Goal: Information Seeking & Learning: Learn about a topic

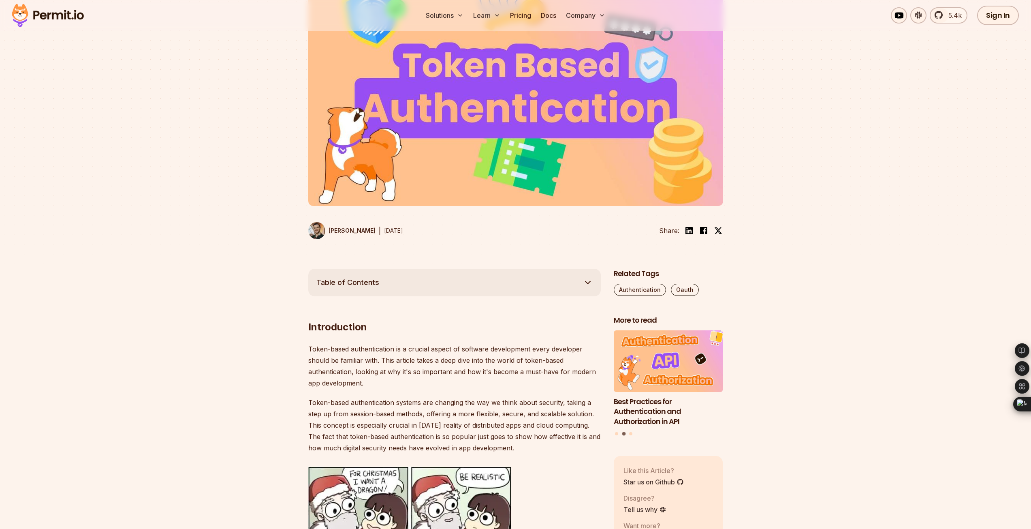
scroll to position [202, 0]
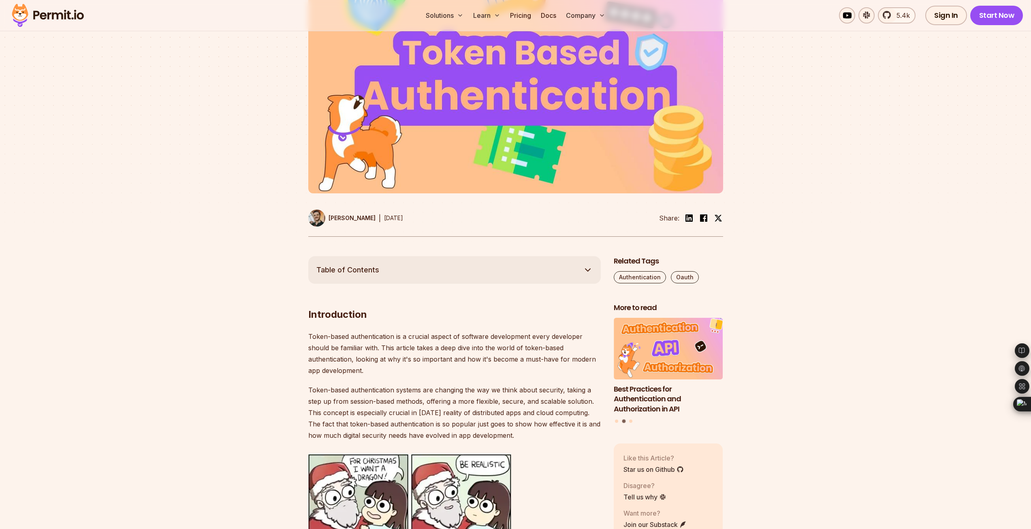
click at [574, 265] on button "Table of Contents" at bounding box center [454, 270] width 292 height 28
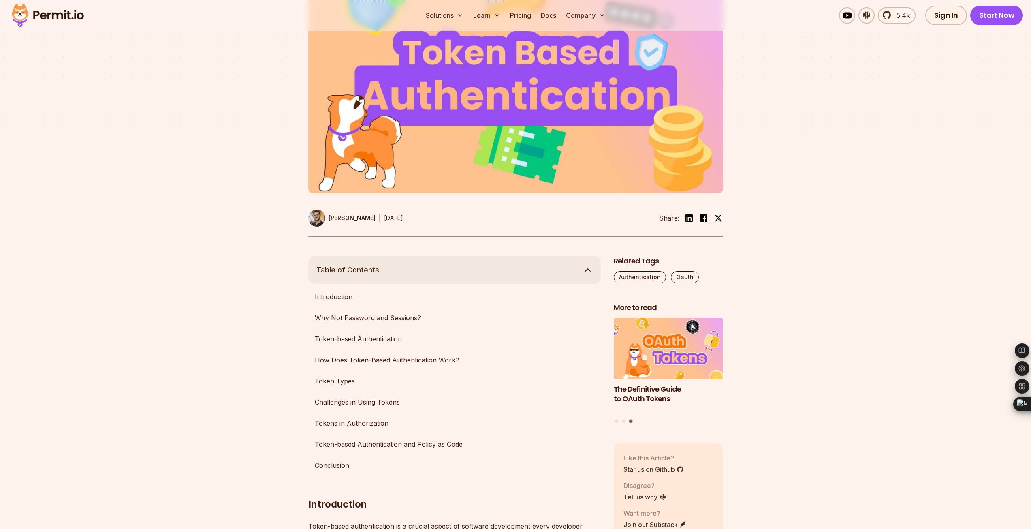
click at [587, 271] on icon "button" at bounding box center [588, 270] width 10 height 10
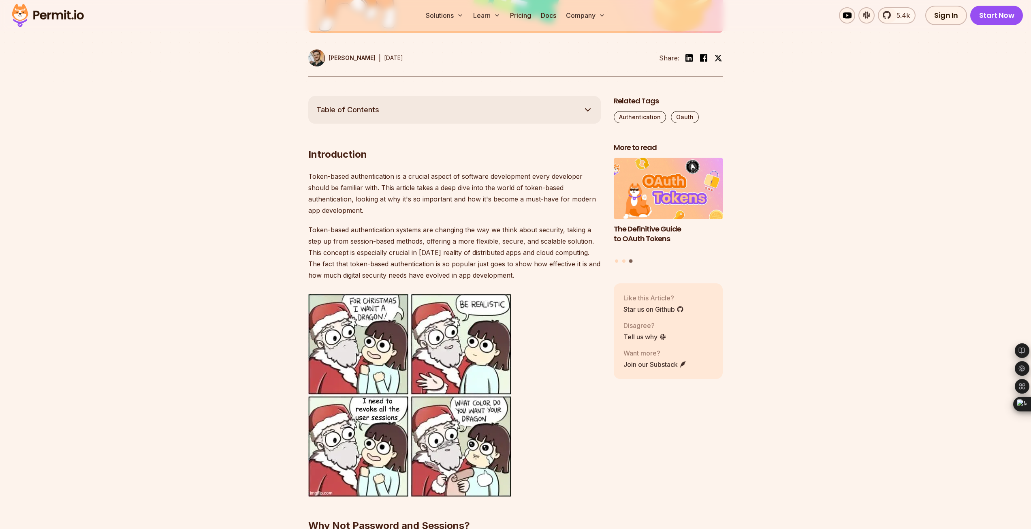
scroll to position [364, 0]
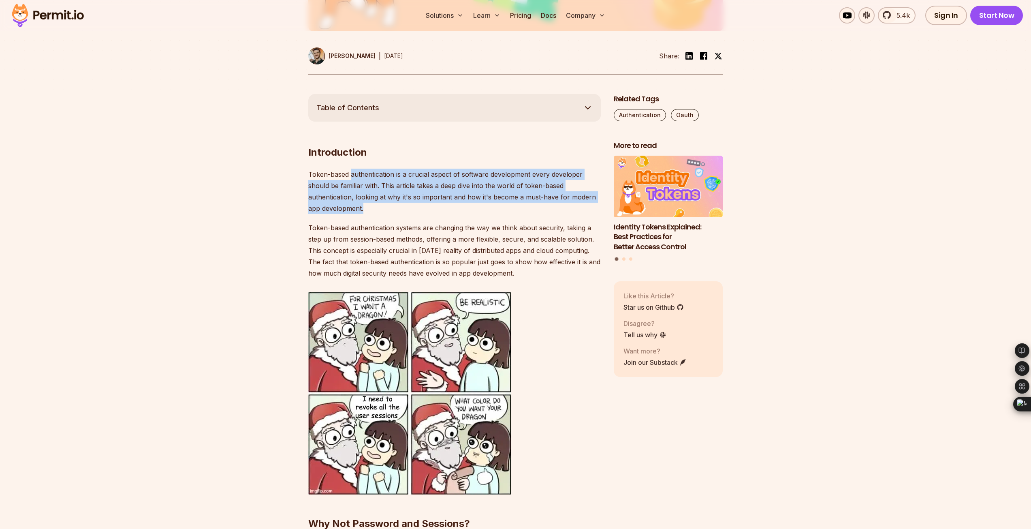
drag, startPoint x: 351, startPoint y: 175, endPoint x: 594, endPoint y: 203, distance: 244.6
click at [594, 203] on p "Token-based authentication is a crucial aspect of software development every de…" at bounding box center [454, 190] width 292 height 45
click at [379, 186] on p "Token-based authentication is a crucial aspect of software development every de…" at bounding box center [454, 190] width 292 height 45
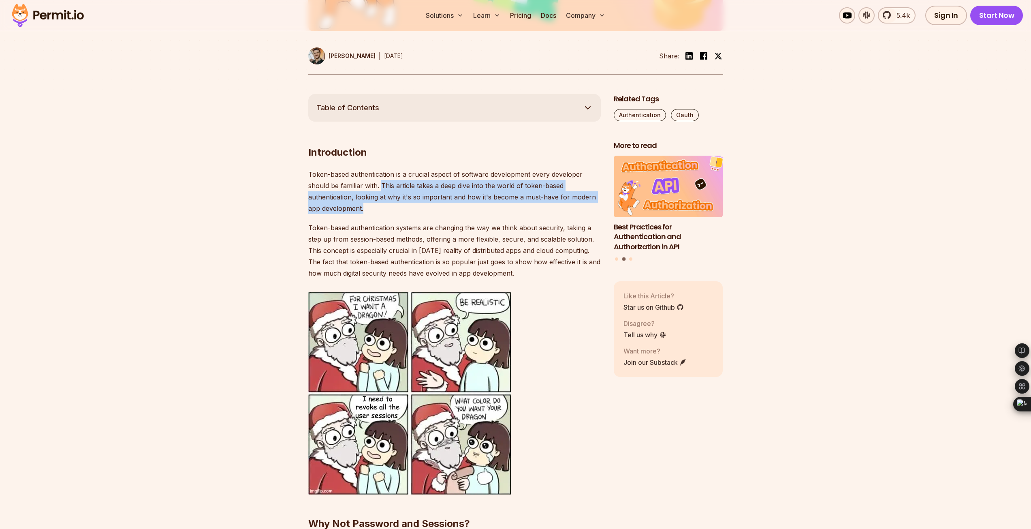
drag, startPoint x: 380, startPoint y: 186, endPoint x: 595, endPoint y: 205, distance: 215.0
click at [595, 205] on p "Token-based authentication is a crucial aspect of software development every de…" at bounding box center [454, 190] width 292 height 45
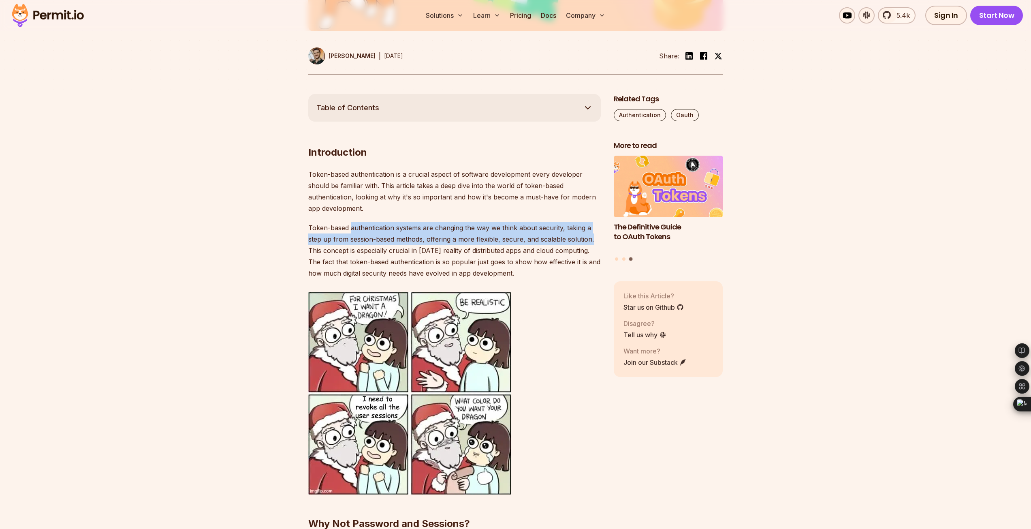
drag, startPoint x: 350, startPoint y: 228, endPoint x: 593, endPoint y: 240, distance: 242.9
click at [593, 240] on p "Token-based authentication systems are changing the way we think about security…" at bounding box center [454, 250] width 292 height 57
drag, startPoint x: 356, startPoint y: 251, endPoint x: 597, endPoint y: 272, distance: 241.5
click at [597, 272] on p "Token-based authentication systems are changing the way we think about security…" at bounding box center [454, 250] width 292 height 57
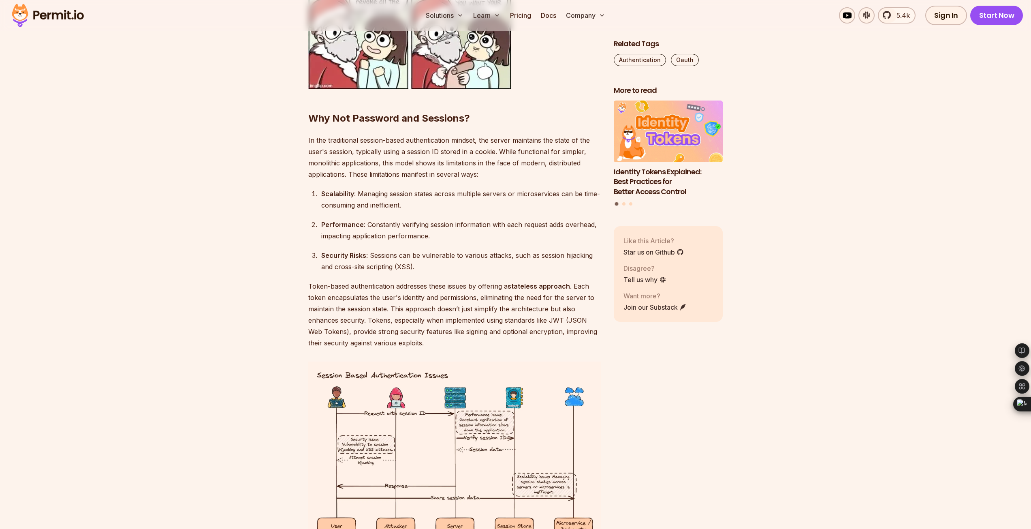
scroll to position [810, 0]
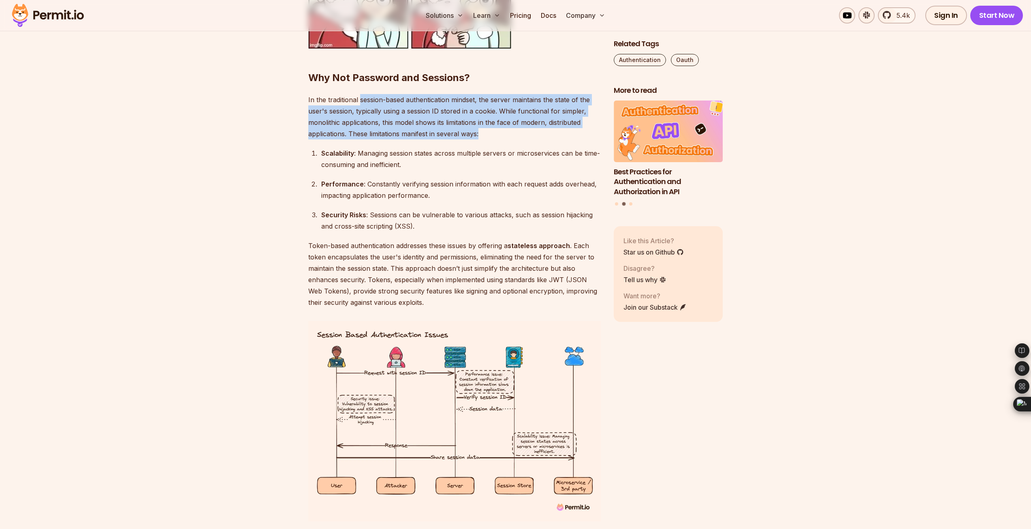
drag, startPoint x: 359, startPoint y: 100, endPoint x: 502, endPoint y: 137, distance: 148.1
click at [502, 137] on p "In the traditional session-based authentication mindset, the server maintains t…" at bounding box center [454, 116] width 292 height 45
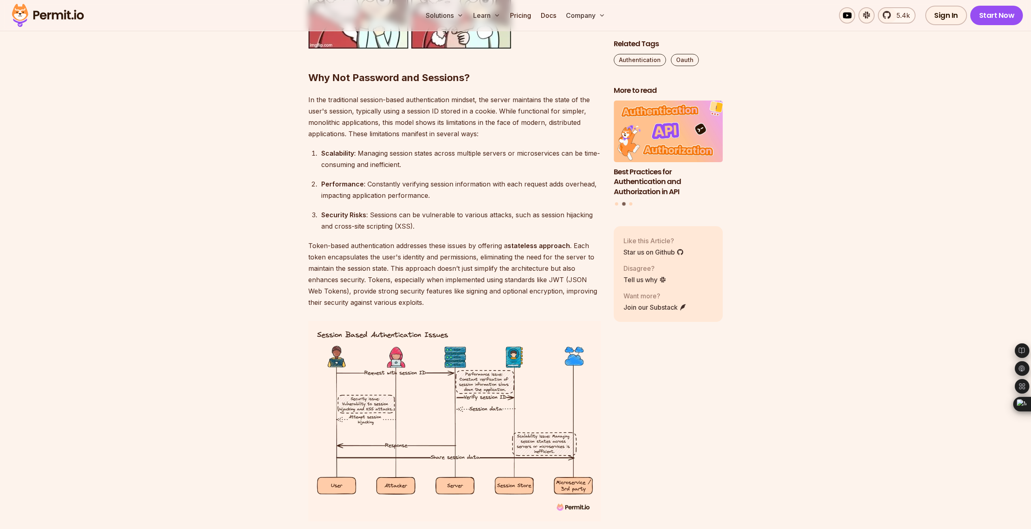
click at [373, 153] on div "Scalability : Managing session states across multiple servers or microservices …" at bounding box center [460, 158] width 279 height 23
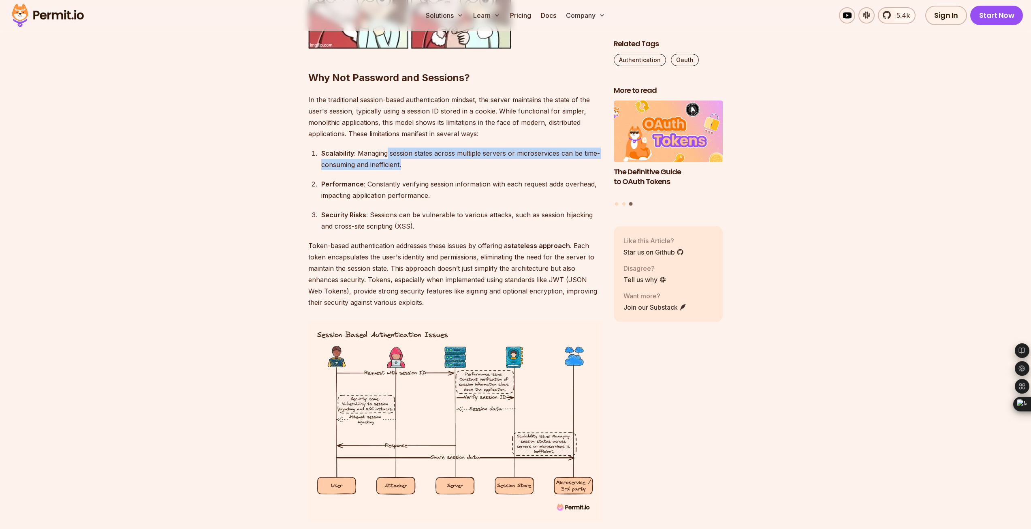
drag, startPoint x: 388, startPoint y: 153, endPoint x: 429, endPoint y: 162, distance: 42.7
click at [429, 162] on div "Scalability : Managing session states across multiple servers or microservices …" at bounding box center [460, 158] width 279 height 23
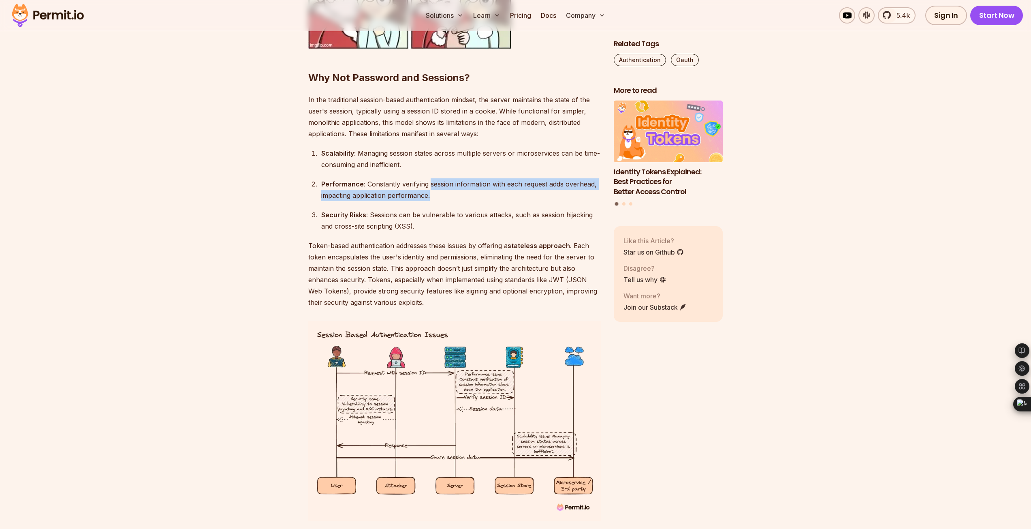
drag, startPoint x: 430, startPoint y: 184, endPoint x: 595, endPoint y: 194, distance: 165.9
click at [595, 194] on div "Performance : Constantly verifying session information with each request adds o…" at bounding box center [460, 189] width 279 height 23
click at [483, 197] on div "Performance : Constantly verifying session information with each request adds o…" at bounding box center [460, 189] width 279 height 23
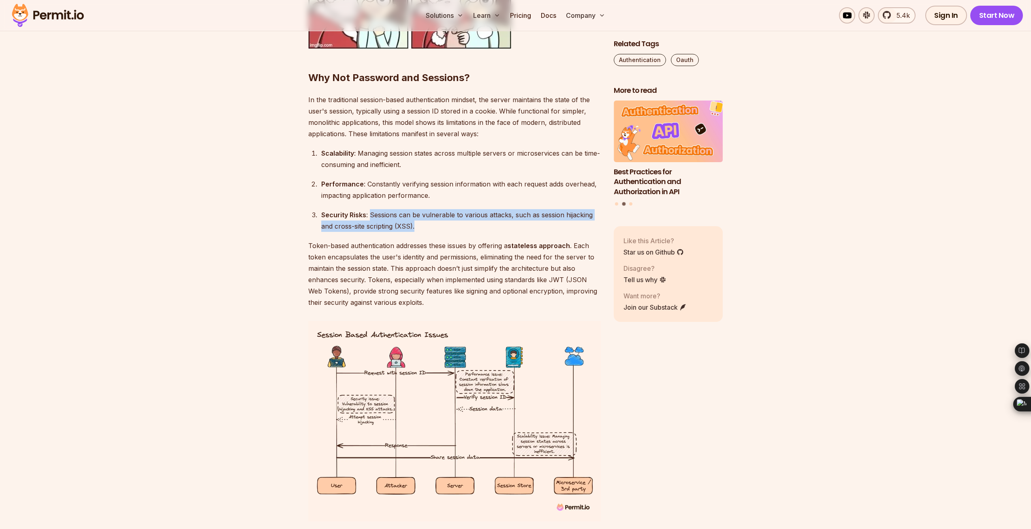
drag, startPoint x: 370, startPoint y: 215, endPoint x: 591, endPoint y: 223, distance: 221.2
click at [591, 223] on div "Security Risks : Sessions can be vulnerable to various attacks, such as session…" at bounding box center [460, 220] width 279 height 23
click at [455, 232] on div "Security Risks : Sessions can be vulnerable to various attacks, such as session…" at bounding box center [460, 220] width 279 height 23
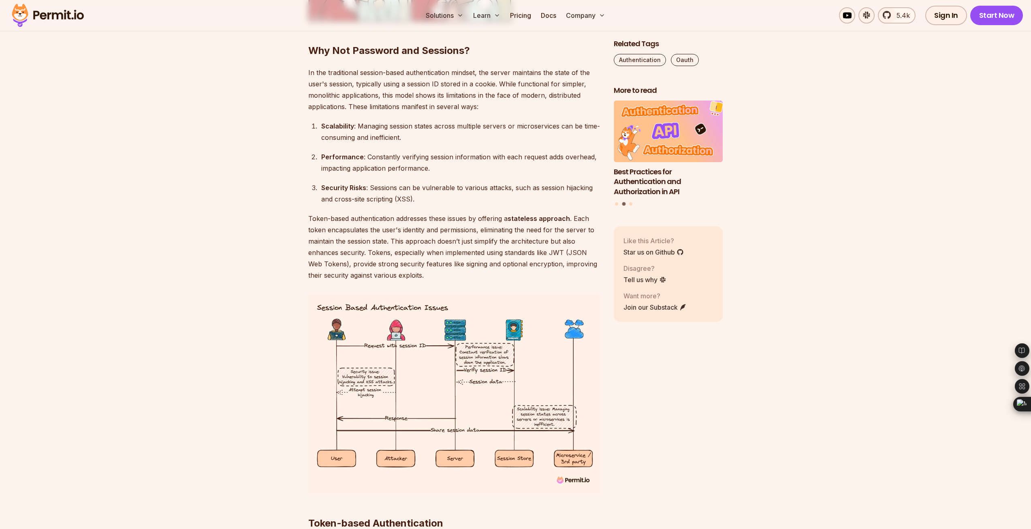
scroll to position [891, 0]
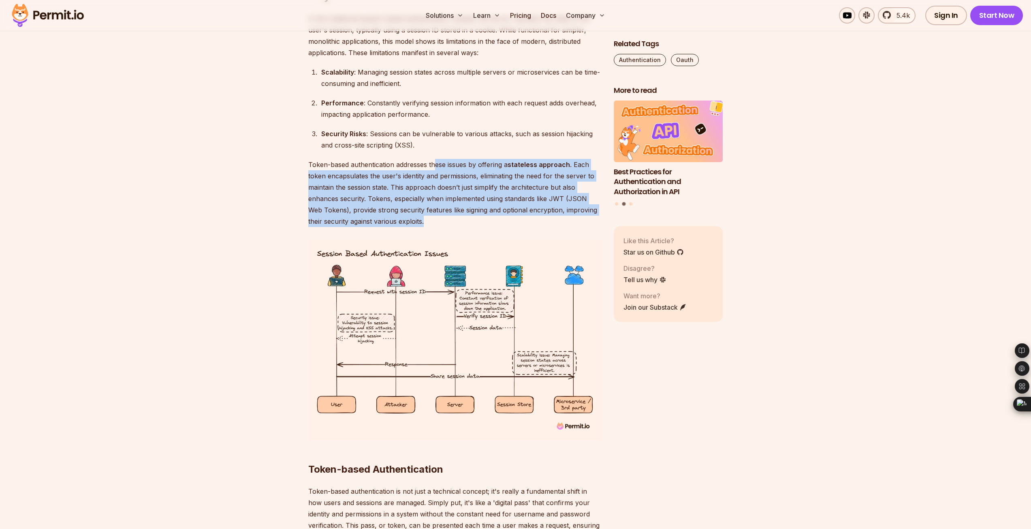
drag, startPoint x: 437, startPoint y: 165, endPoint x: 542, endPoint y: 224, distance: 121.1
click at [594, 218] on p "Token-based authentication addresses these issues by offering a stateless appro…" at bounding box center [454, 193] width 292 height 68
click at [456, 225] on p "Token-based authentication addresses these issues by offering a stateless appro…" at bounding box center [454, 193] width 292 height 68
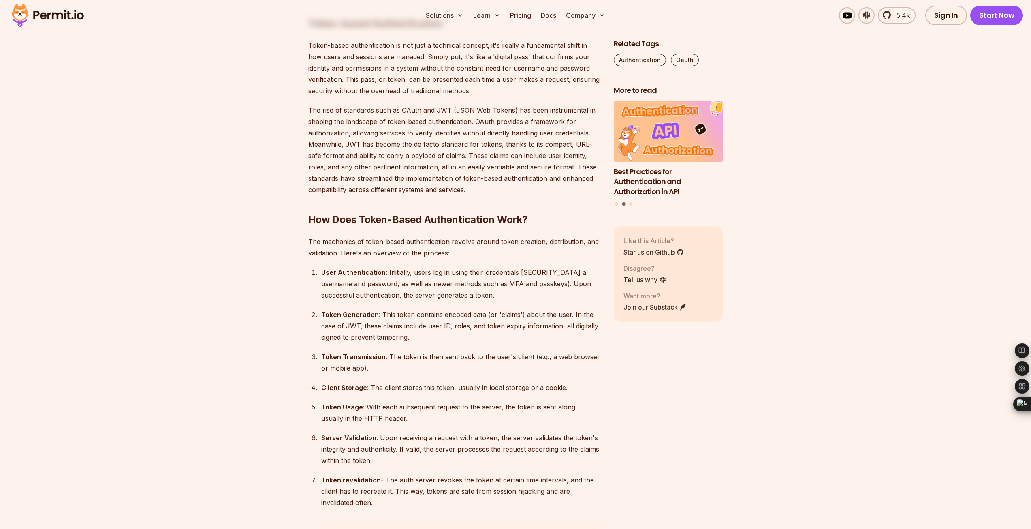
scroll to position [1296, 0]
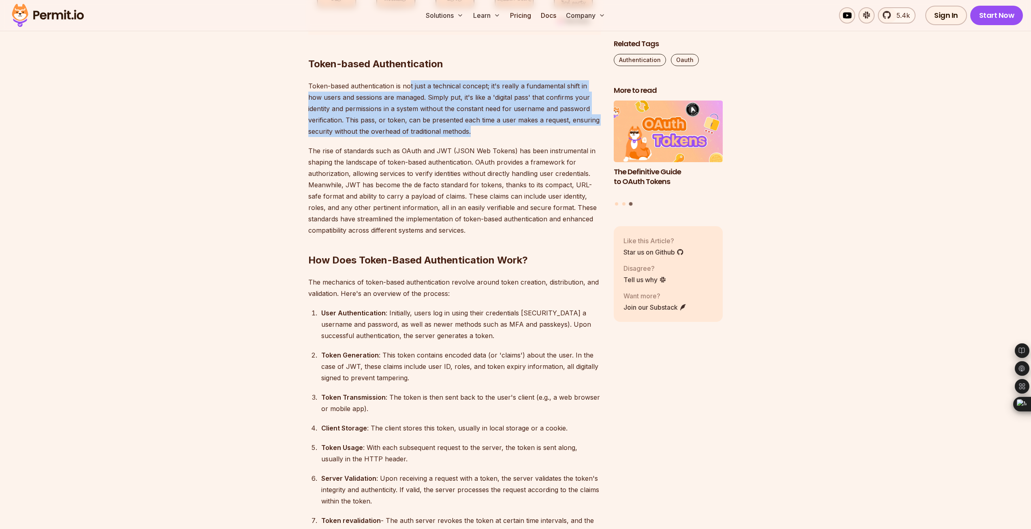
drag, startPoint x: 409, startPoint y: 86, endPoint x: 471, endPoint y: 130, distance: 77.0
click at [471, 130] on p "Token-based authentication is not just a technical concept; it's really a funda…" at bounding box center [454, 108] width 292 height 57
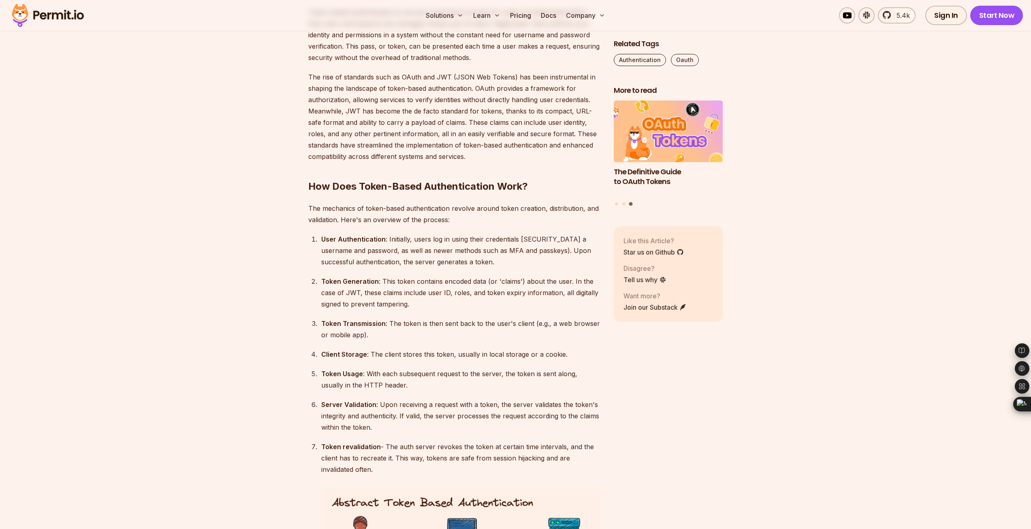
scroll to position [1377, 0]
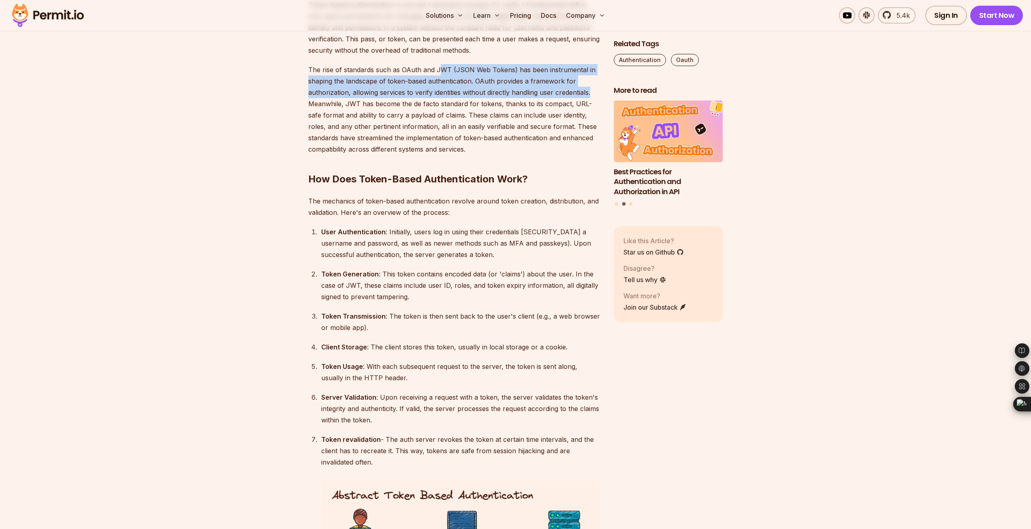
drag, startPoint x: 439, startPoint y: 69, endPoint x: 591, endPoint y: 96, distance: 154.6
click at [591, 96] on p "The rise of standards such as OAuth and JWT (JSON Web Tokens) has been instrume…" at bounding box center [454, 109] width 292 height 91
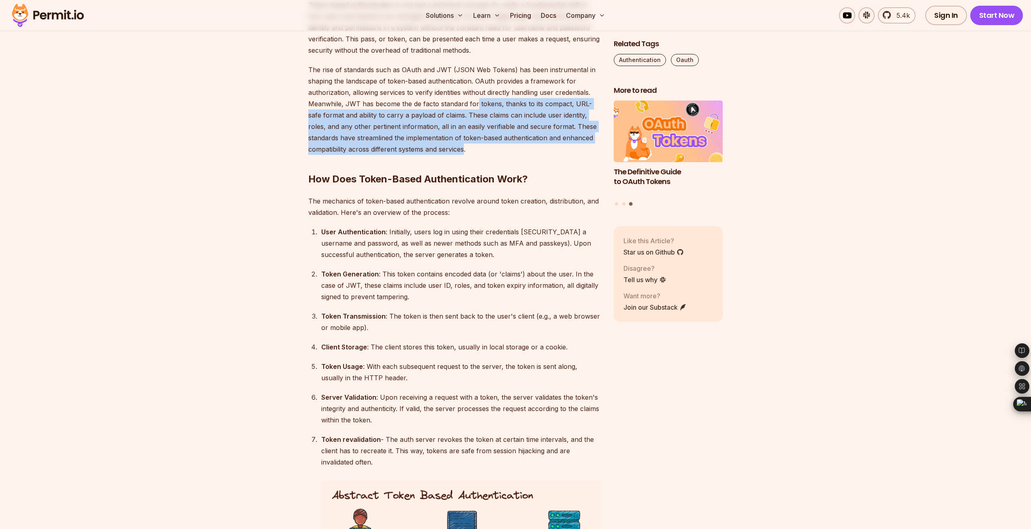
drag, startPoint x: 476, startPoint y: 105, endPoint x: 466, endPoint y: 144, distance: 39.9
click at [466, 144] on p "The rise of standards such as OAuth and JWT (JSON Web Tokens) has been instrume…" at bounding box center [454, 109] width 292 height 91
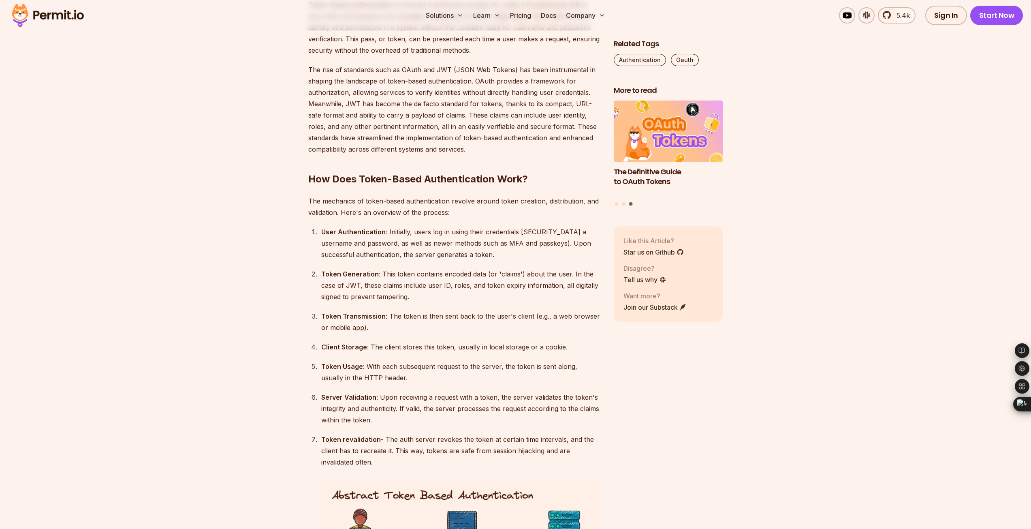
click at [563, 168] on h2 "How Does Token-Based Authentication Work?" at bounding box center [454, 162] width 292 height 45
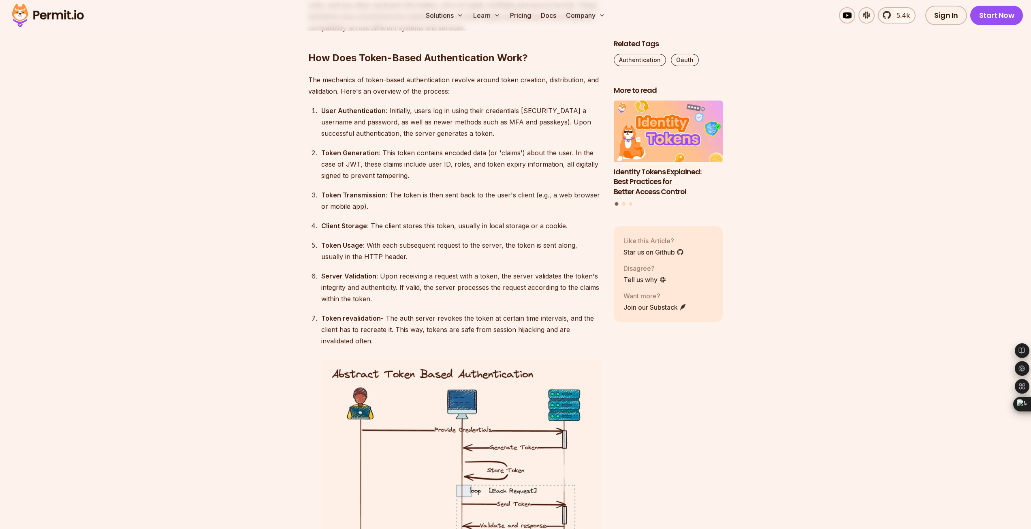
scroll to position [1498, 0]
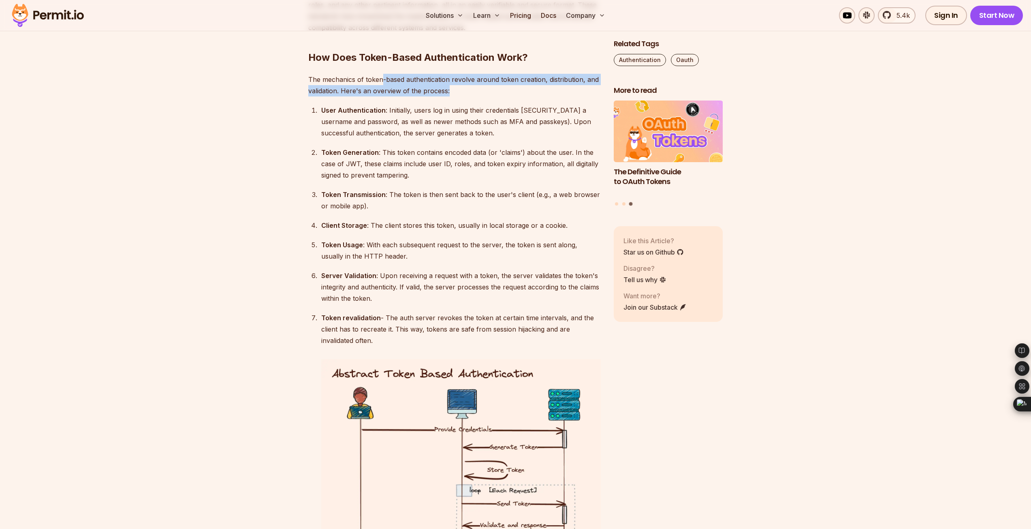
drag, startPoint x: 382, startPoint y: 81, endPoint x: 451, endPoint y: 91, distance: 69.6
click at [451, 91] on p "The mechanics of token-based authentication revolve around token creation, dist…" at bounding box center [454, 85] width 292 height 23
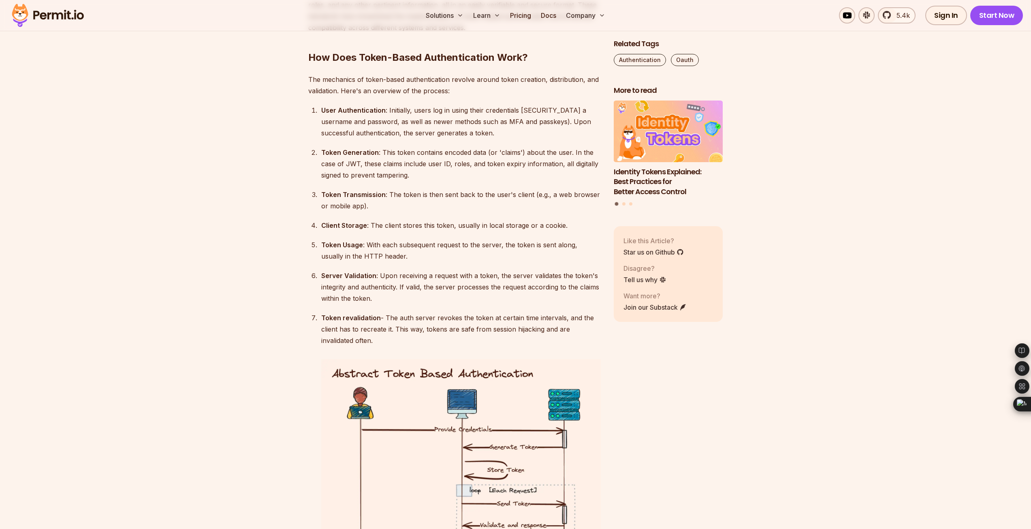
click at [388, 113] on div "User Authentication : Initially, users log in using their credentials [SECURITY…" at bounding box center [460, 121] width 279 height 34
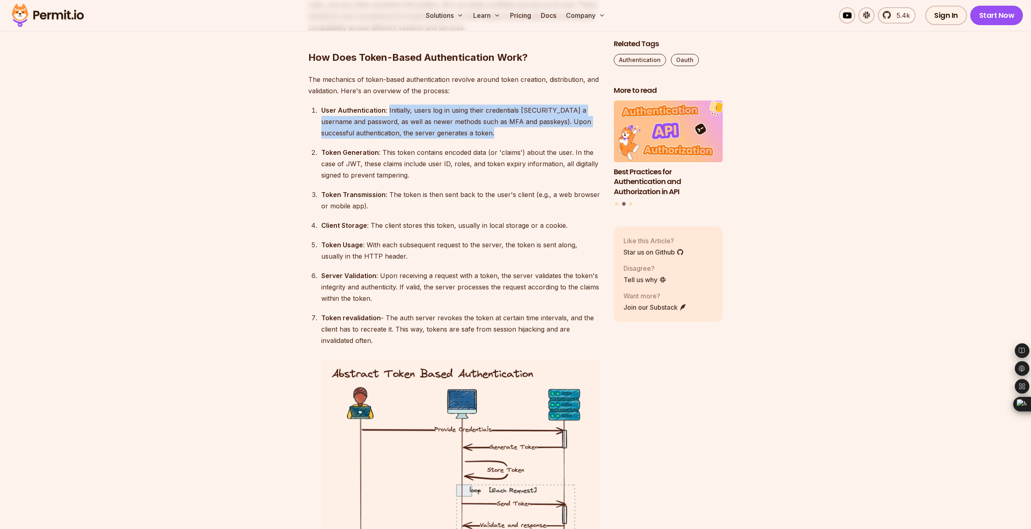
drag, startPoint x: 387, startPoint y: 111, endPoint x: 590, endPoint y: 127, distance: 203.5
click at [590, 127] on div "User Authentication : Initially, users log in using their credentials [SECURITY…" at bounding box center [460, 121] width 279 height 34
click at [488, 135] on div "User Authentication : Initially, users log in using their credentials [SECURITY…" at bounding box center [460, 121] width 279 height 34
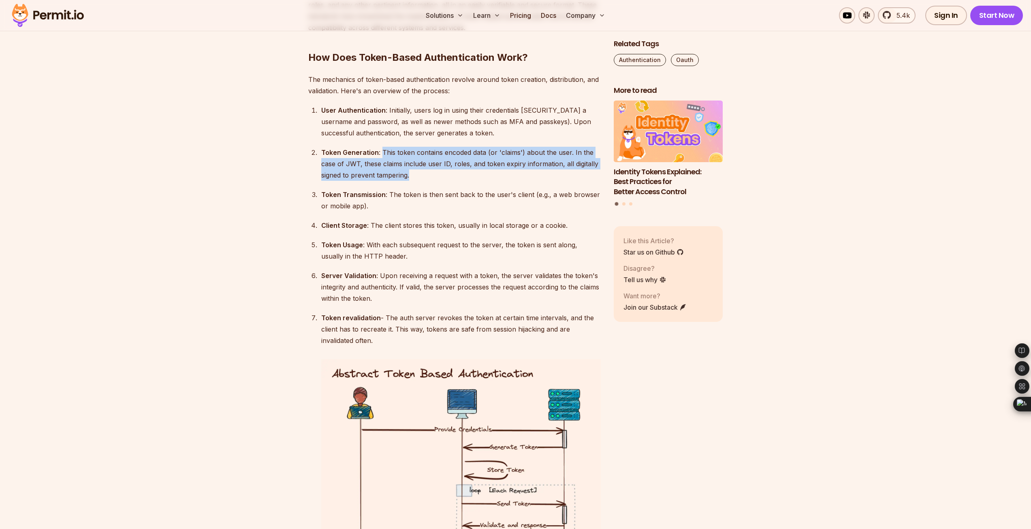
drag, startPoint x: 381, startPoint y: 152, endPoint x: 563, endPoint y: 175, distance: 183.4
click at [563, 175] on div "Token Generation : This token contains encoded data (or 'claims') about the use…" at bounding box center [460, 164] width 279 height 34
click at [453, 177] on div "Token Generation : This token contains encoded data (or 'claims') about the use…" at bounding box center [460, 164] width 279 height 34
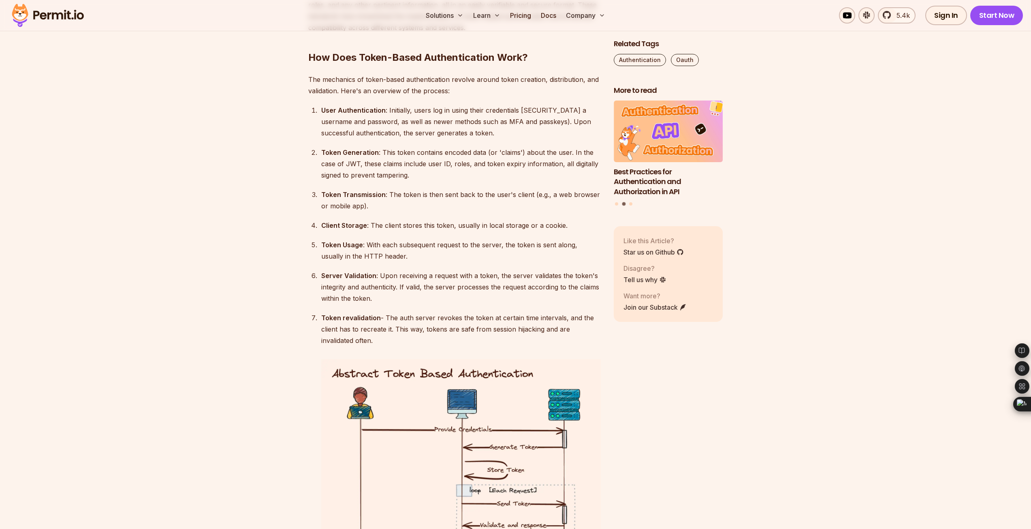
click at [457, 173] on div "Token Generation : This token contains encoded data (or 'claims') about the use…" at bounding box center [460, 164] width 279 height 34
drag, startPoint x: 441, startPoint y: 154, endPoint x: 448, endPoint y: 168, distance: 15.2
click at [448, 168] on div "Token Generation : This token contains encoded data (or 'claims') about the use…" at bounding box center [460, 164] width 279 height 34
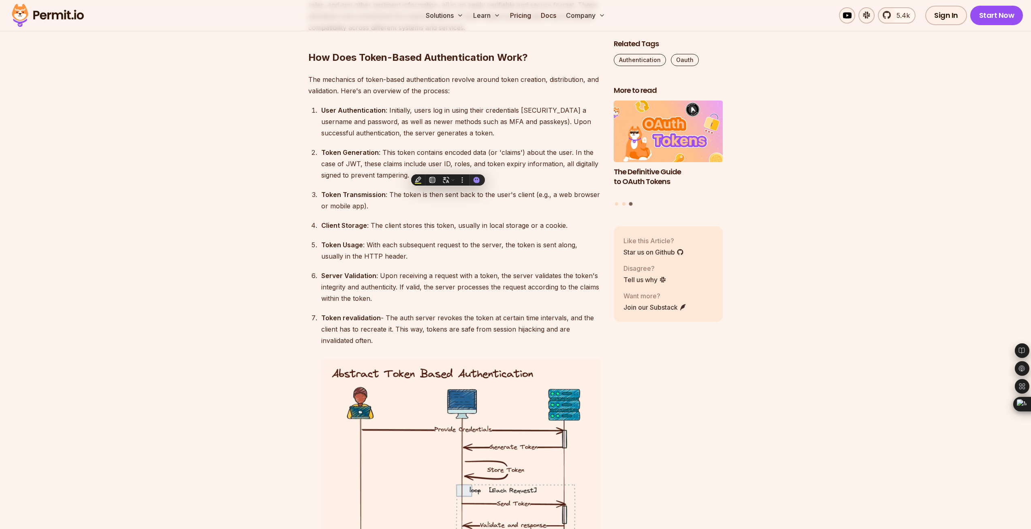
click at [470, 162] on div "Token Generation : This token contains encoded data (or 'claims') about the use…" at bounding box center [460, 164] width 279 height 34
drag, startPoint x: 471, startPoint y: 165, endPoint x: 588, endPoint y: 173, distance: 116.5
click at [588, 173] on div "Token Generation : This token contains encoded data (or 'claims') about the use…" at bounding box center [460, 164] width 279 height 34
click at [423, 198] on div "Token Transmission : The token is then sent back to the user's client (e.g., a …" at bounding box center [460, 200] width 279 height 23
drag, startPoint x: 420, startPoint y: 196, endPoint x: 516, endPoint y: 209, distance: 96.5
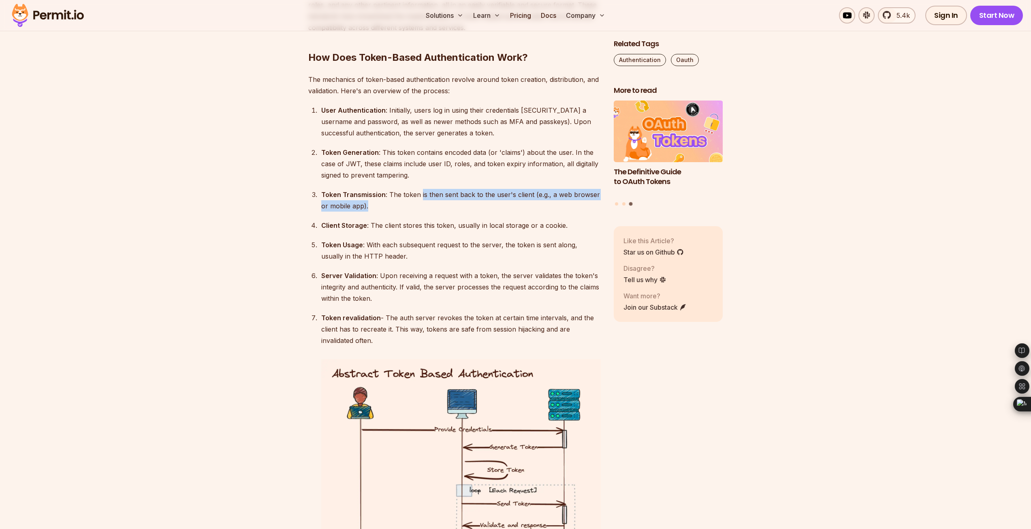
click at [516, 209] on div "Token Transmission : The token is then sent back to the user's client (e.g., a …" at bounding box center [460, 200] width 279 height 23
click at [417, 212] on ol "User Authentication : Initially, users log in using their credentials [SECURITY…" at bounding box center [454, 382] width 292 height 556
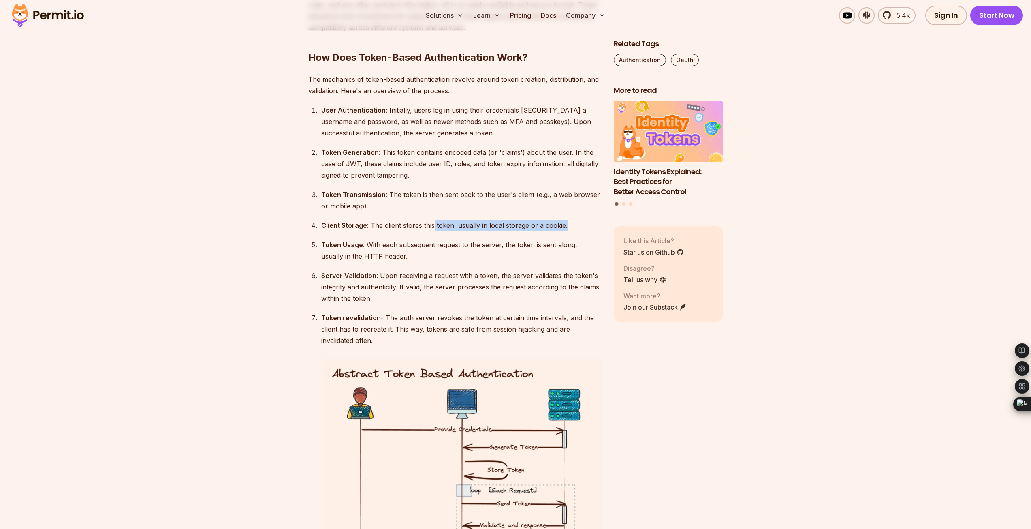
drag, startPoint x: 433, startPoint y: 226, endPoint x: 565, endPoint y: 228, distance: 131.2
click at [565, 228] on div "Client Storage : The client stores this token, usually in local storage or a co…" at bounding box center [460, 225] width 279 height 11
click at [400, 255] on div "Token Usage : With each subsequent request to the server, the token is sent alo…" at bounding box center [460, 250] width 279 height 23
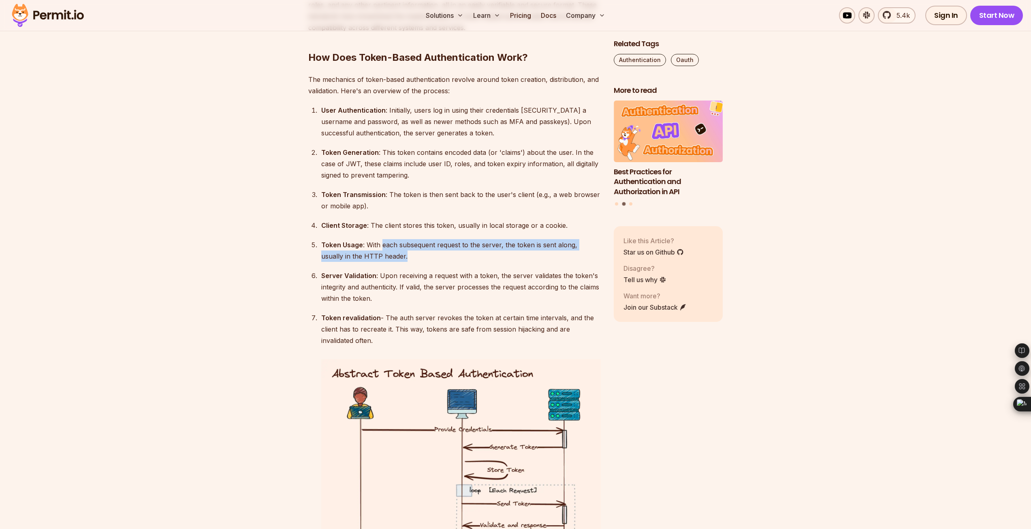
drag, startPoint x: 381, startPoint y: 246, endPoint x: 598, endPoint y: 256, distance: 217.3
click at [598, 256] on div "Token Usage : With each subsequent request to the server, the token is sent alo…" at bounding box center [460, 250] width 279 height 23
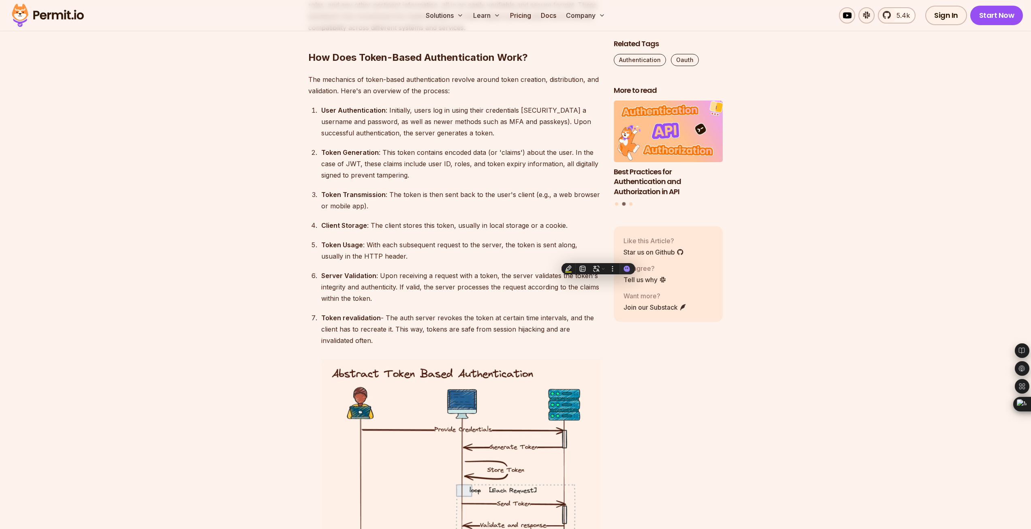
click at [439, 263] on ol "User Authentication : Initially, users log in using their credentials [SECURITY…" at bounding box center [454, 382] width 292 height 556
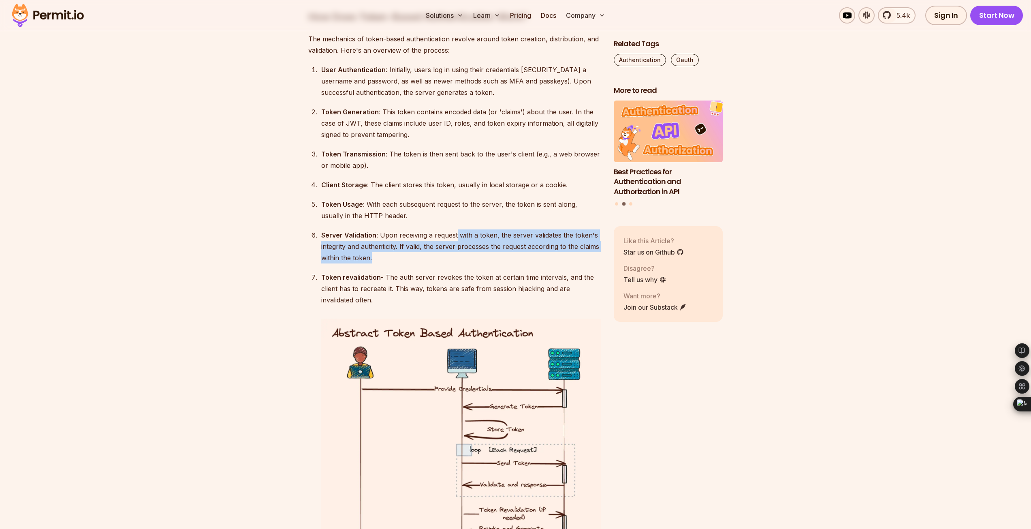
drag, startPoint x: 456, startPoint y: 235, endPoint x: 599, endPoint y: 254, distance: 144.2
click at [599, 254] on div "Server Validation : Upon receiving a request with a token, the server validates…" at bounding box center [460, 246] width 279 height 34
click at [421, 260] on div "Server Validation : Upon receiving a request with a token, the server validates…" at bounding box center [460, 246] width 279 height 34
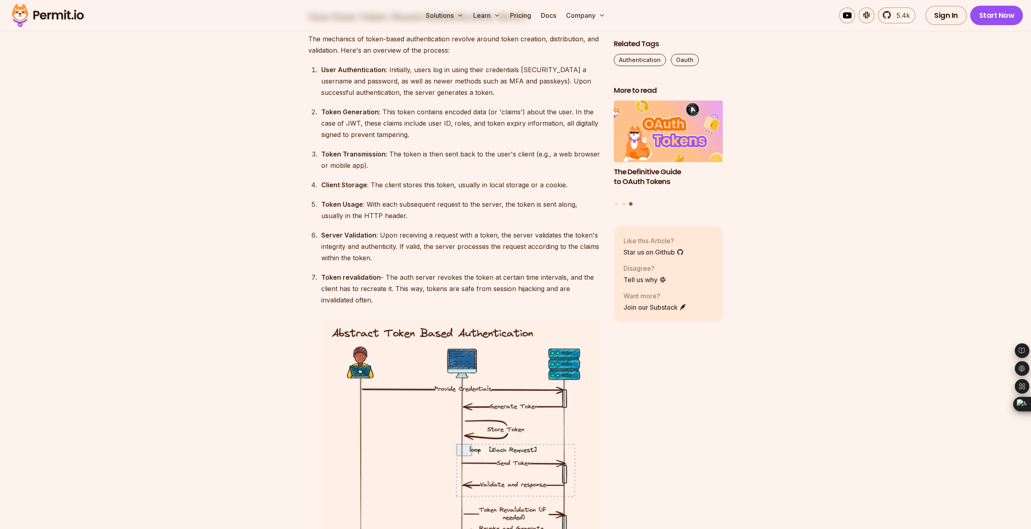
click at [484, 170] on div "Token Transmission : The token is then sent back to the user's client (e.g., a …" at bounding box center [460, 159] width 279 height 23
drag, startPoint x: 394, startPoint y: 288, endPoint x: 572, endPoint y: 296, distance: 178.8
click at [572, 296] on div "Token revalidation - The auth server revokes the token at certain time interval…" at bounding box center [460, 288] width 279 height 34
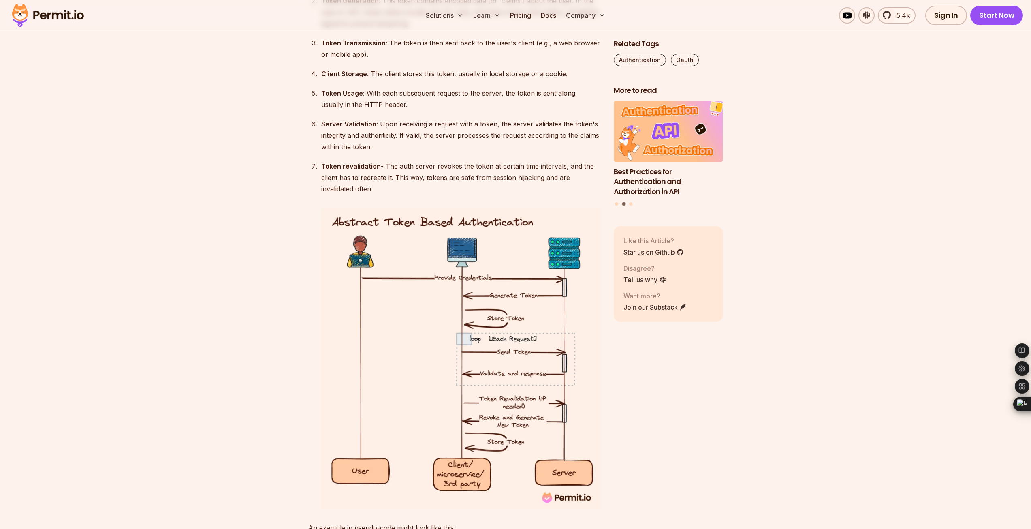
scroll to position [1660, 0]
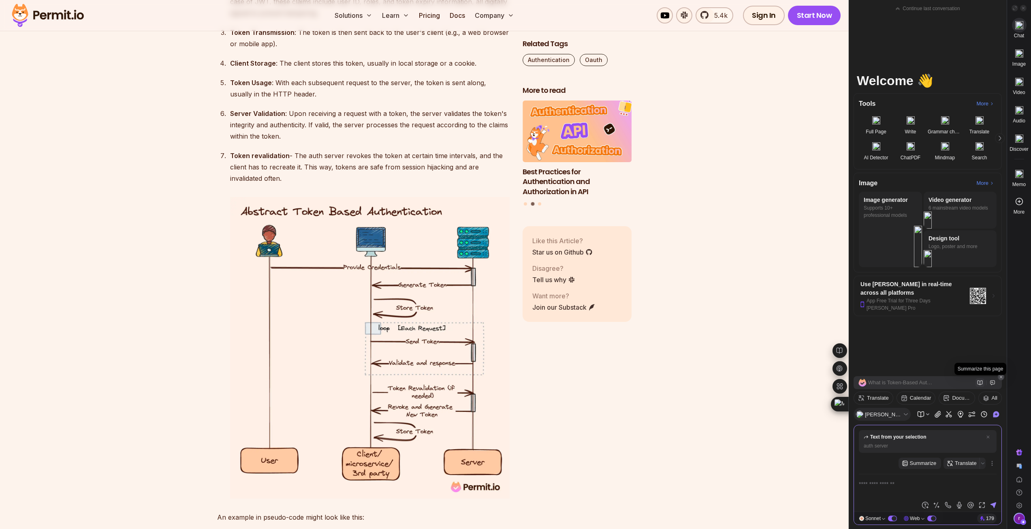
click at [980, 381] on icon at bounding box center [979, 382] width 5 height 4
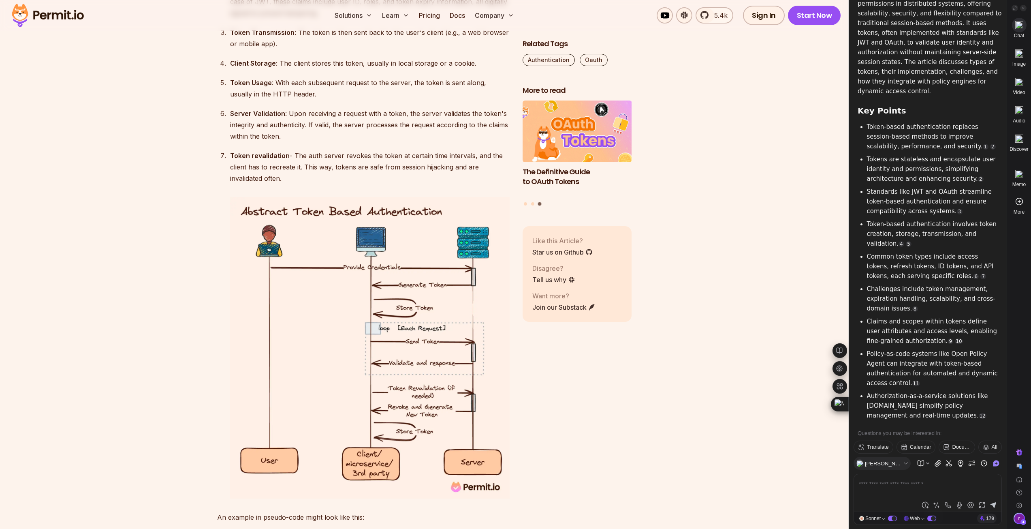
scroll to position [273, 0]
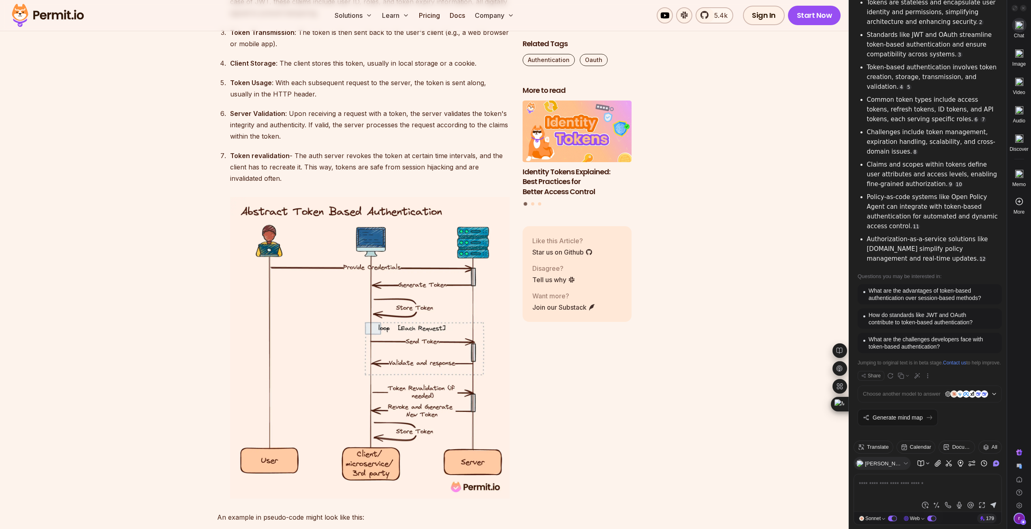
click at [257, 157] on strong "Token revalidation" at bounding box center [260, 155] width 60 height 8
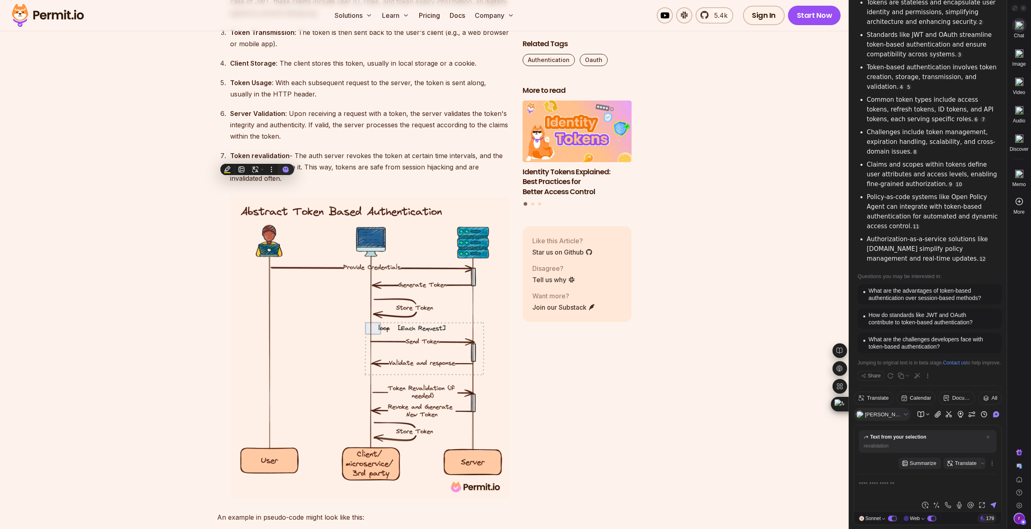
click at [377, 156] on div "Token revalidation - The auth server revokes the token at certain time interval…" at bounding box center [369, 167] width 279 height 34
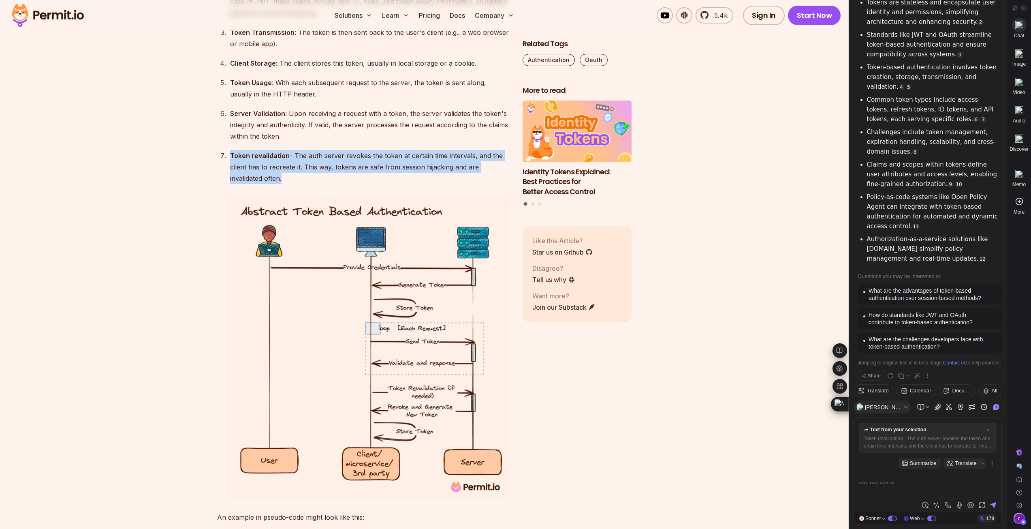
drag, startPoint x: 231, startPoint y: 156, endPoint x: 281, endPoint y: 178, distance: 54.0
click at [281, 178] on div "Token revalidation - The auth server revokes the token at certain time interval…" at bounding box center [369, 167] width 279 height 34
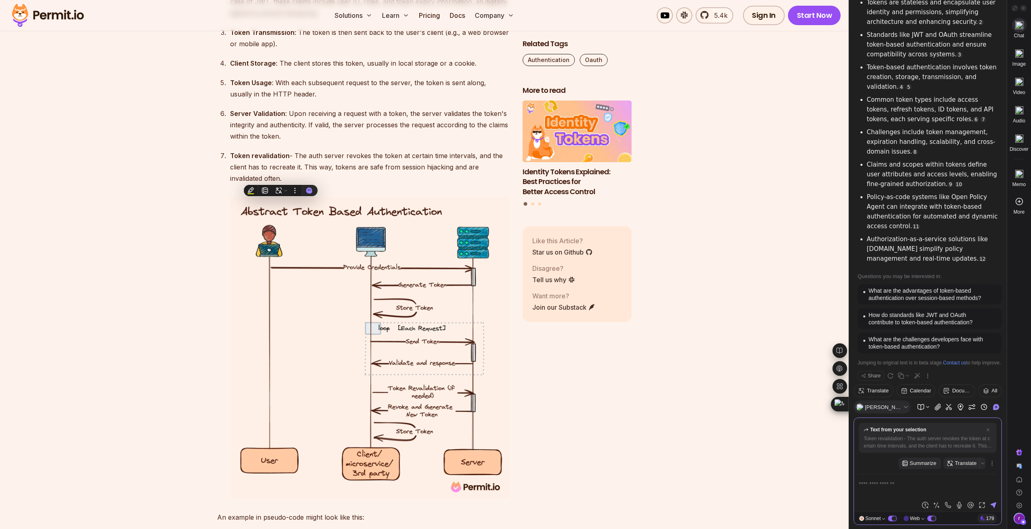
click at [871, 485] on textarea at bounding box center [928, 488] width 138 height 19
type textarea "**********"
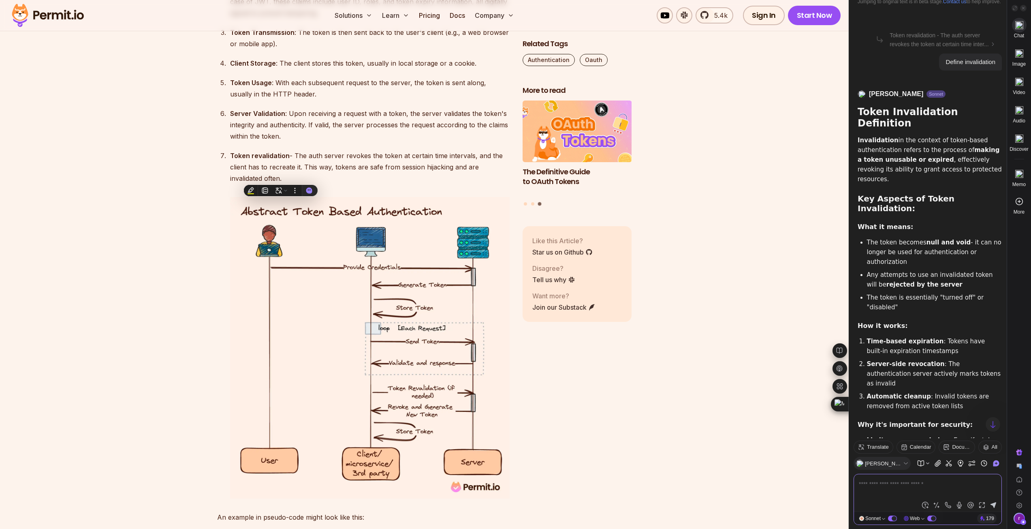
scroll to position [627, 0]
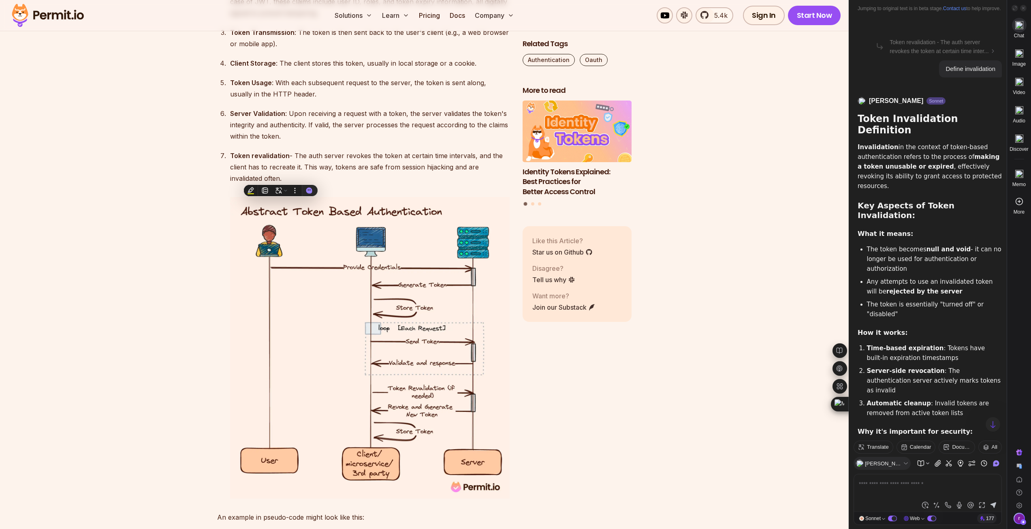
drag, startPoint x: 910, startPoint y: 145, endPoint x: 994, endPoint y: 153, distance: 84.2
click at [994, 153] on p "Invalidation in the context of token-based authentication refers to the process…" at bounding box center [929, 166] width 144 height 49
click at [963, 162] on div "Token Invalidation Definition Invalidation in the context of token-based authen…" at bounding box center [929, 386] width 144 height 556
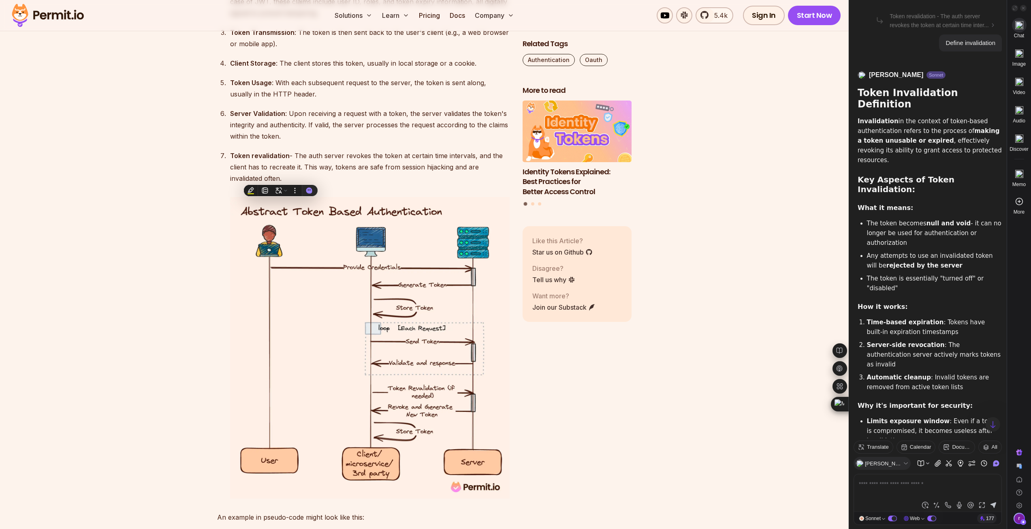
scroll to position [667, 0]
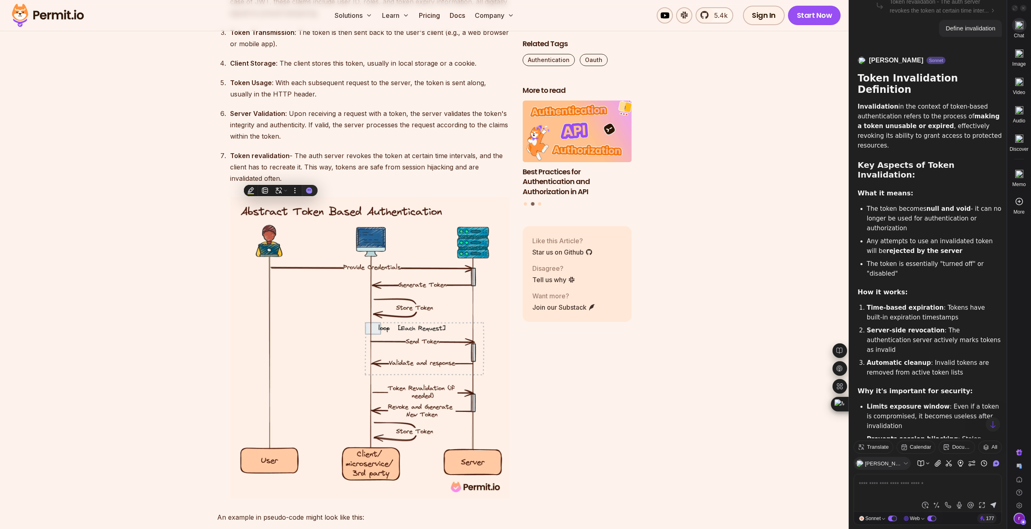
drag, startPoint x: 885, startPoint y: 175, endPoint x: 972, endPoint y: 188, distance: 87.6
click at [972, 204] on li "The token becomes null and void - it can no longer be used for authentication o…" at bounding box center [934, 218] width 135 height 29
drag, startPoint x: 909, startPoint y: 198, endPoint x: 946, endPoint y: 209, distance: 37.9
click at [946, 236] on li "Any attempts to use an invalidated token will be rejected by the server" at bounding box center [934, 245] width 135 height 19
drag, startPoint x: 920, startPoint y: 221, endPoint x: 997, endPoint y: 222, distance: 76.6
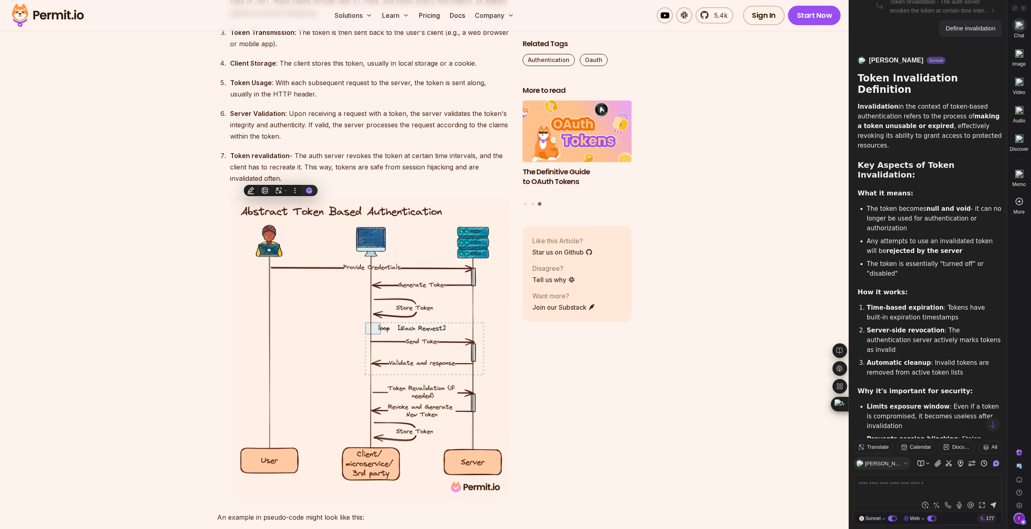
click at [997, 259] on li "The token is essentially "turned off" or "disabled"" at bounding box center [934, 268] width 135 height 19
click at [960, 288] on h4 "How it works:" at bounding box center [929, 292] width 144 height 8
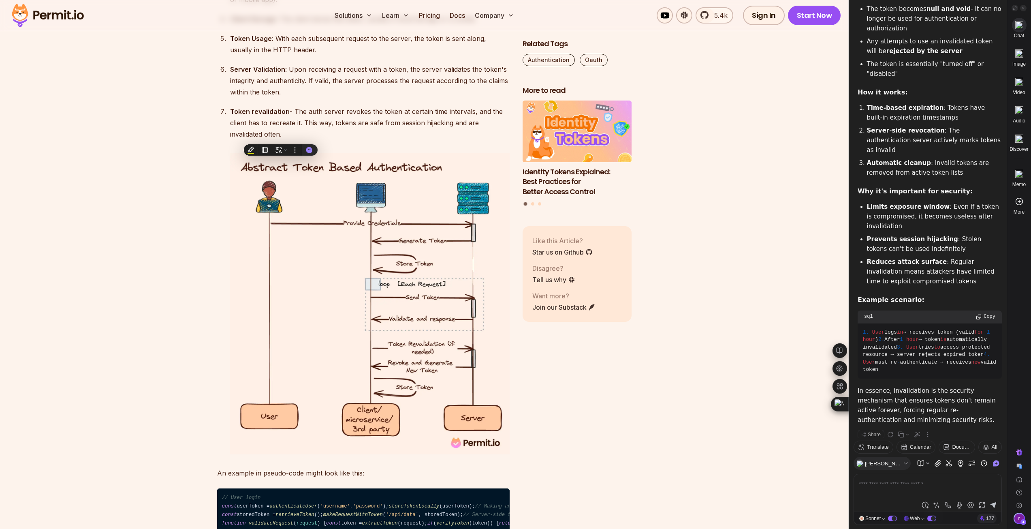
scroll to position [1701, 0]
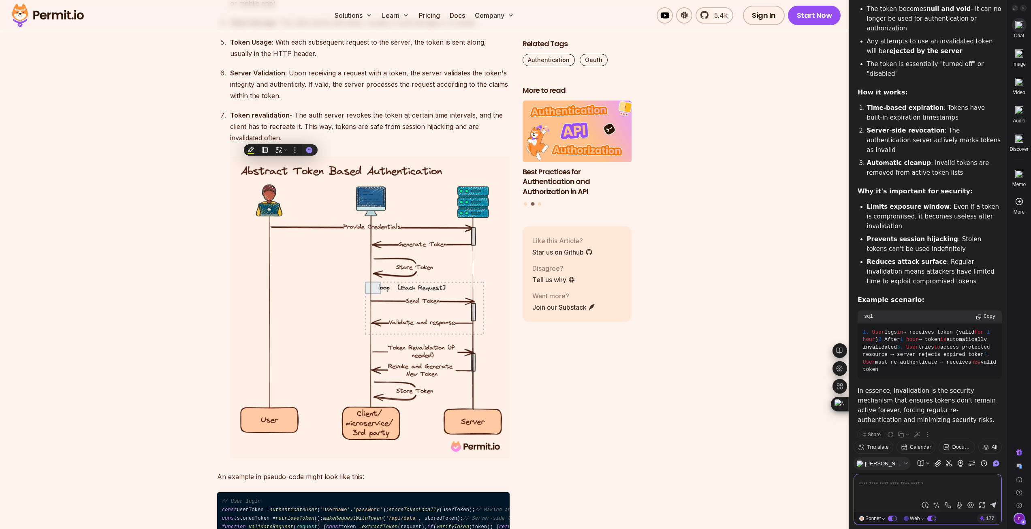
click at [901, 485] on textarea at bounding box center [928, 488] width 138 height 19
type textarea "**********"
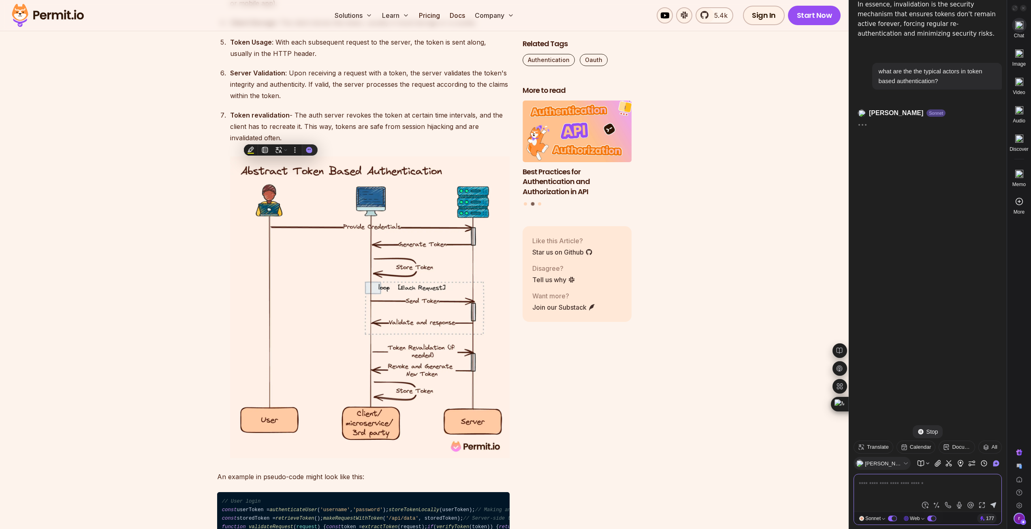
scroll to position [1257, 0]
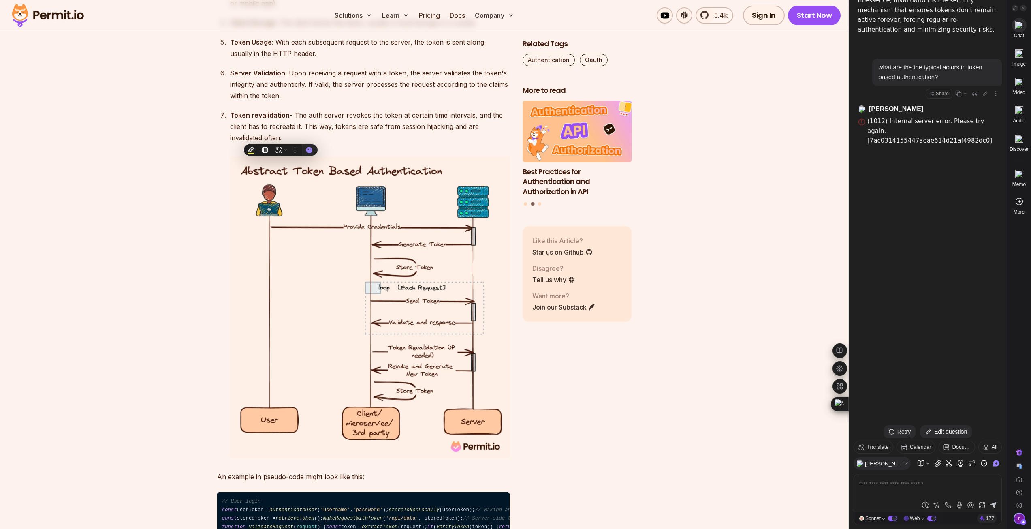
drag, startPoint x: 943, startPoint y: 30, endPoint x: 879, endPoint y: 21, distance: 64.6
click at [879, 62] on div "what are the the typical actors in token based authentication?" at bounding box center [936, 71] width 117 height 19
click at [899, 430] on div "Retry" at bounding box center [899, 431] width 32 height 13
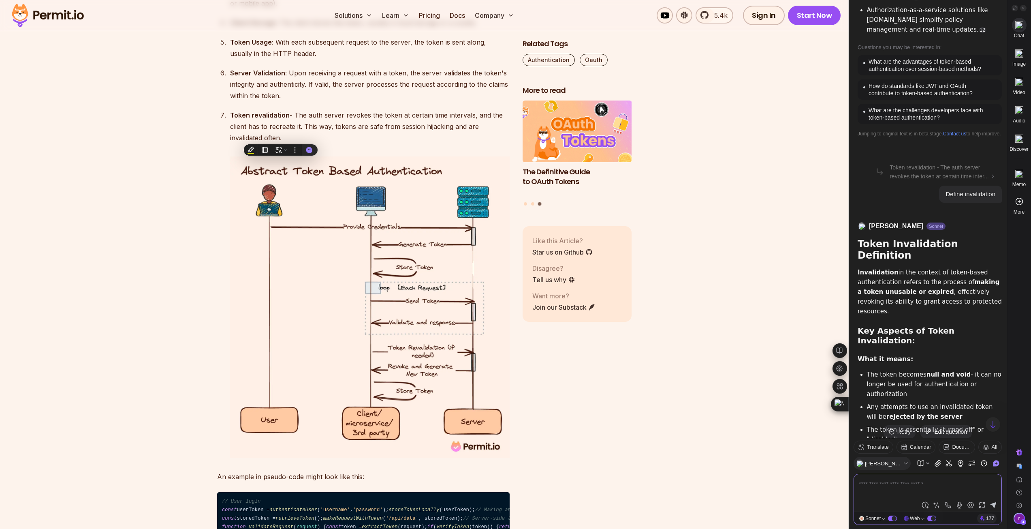
scroll to position [488, 0]
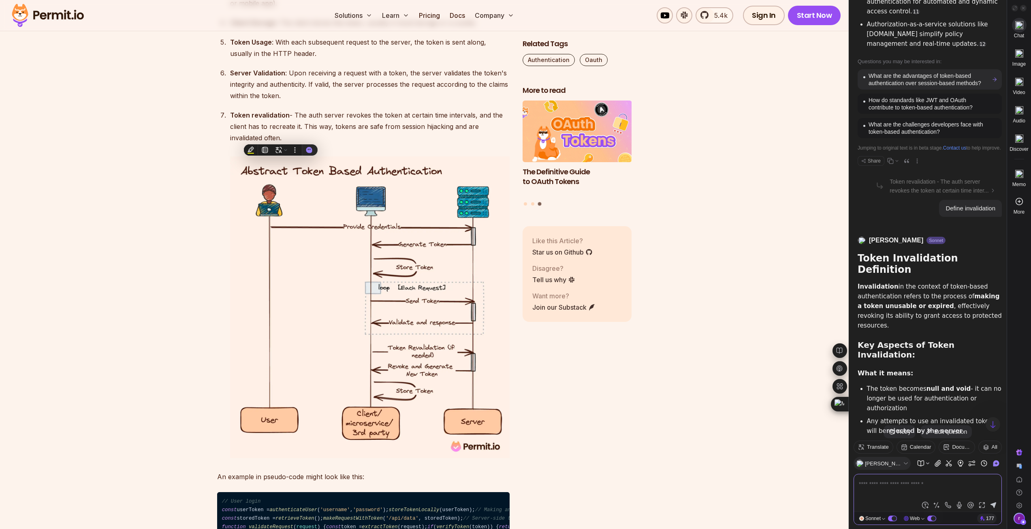
click at [946, 72] on div "What are the advantages of token-based authentication over session-based method…" at bounding box center [925, 79] width 126 height 15
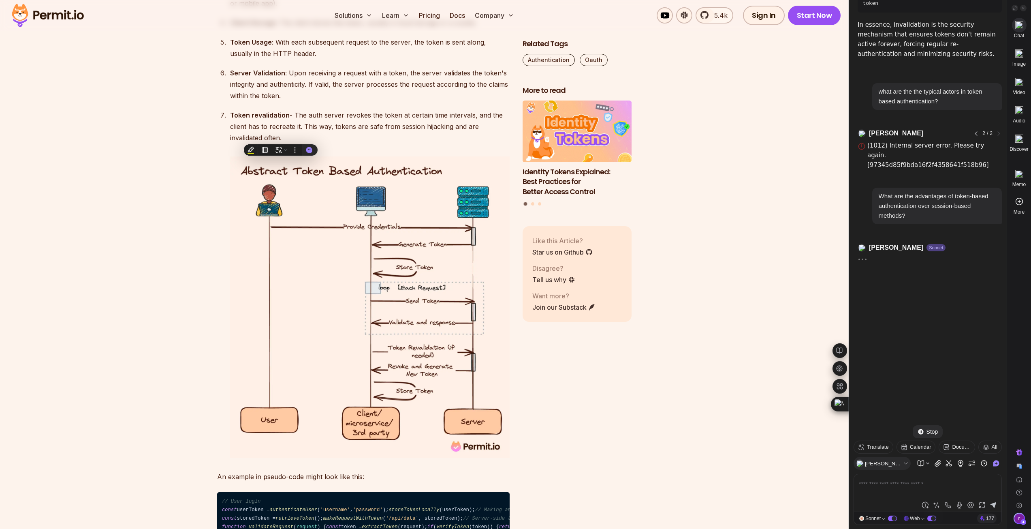
scroll to position [1230, 0]
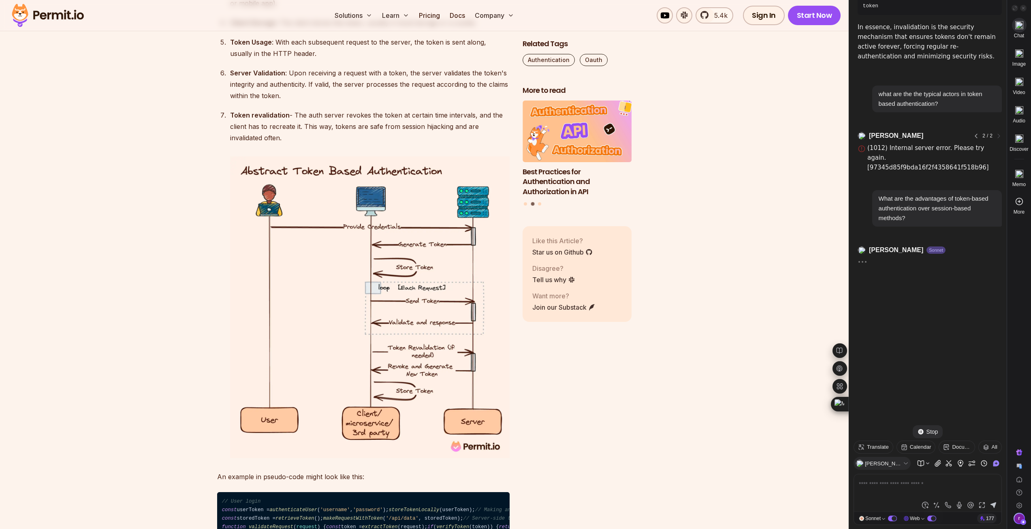
click at [694, 390] on section "Table of Contents Introduction Token-based authentication is a crucial aspect o…" at bounding box center [424, 518] width 848 height 3523
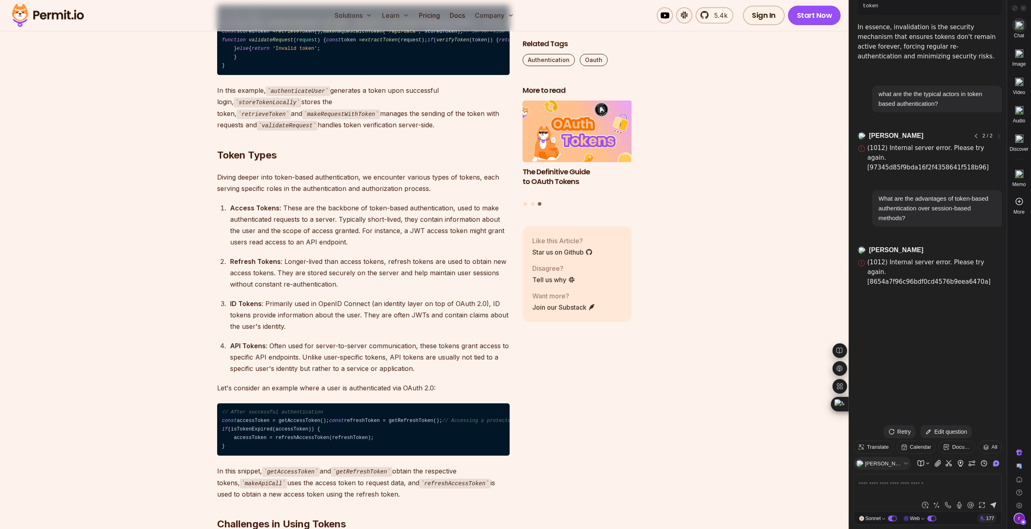
scroll to position [2227, 0]
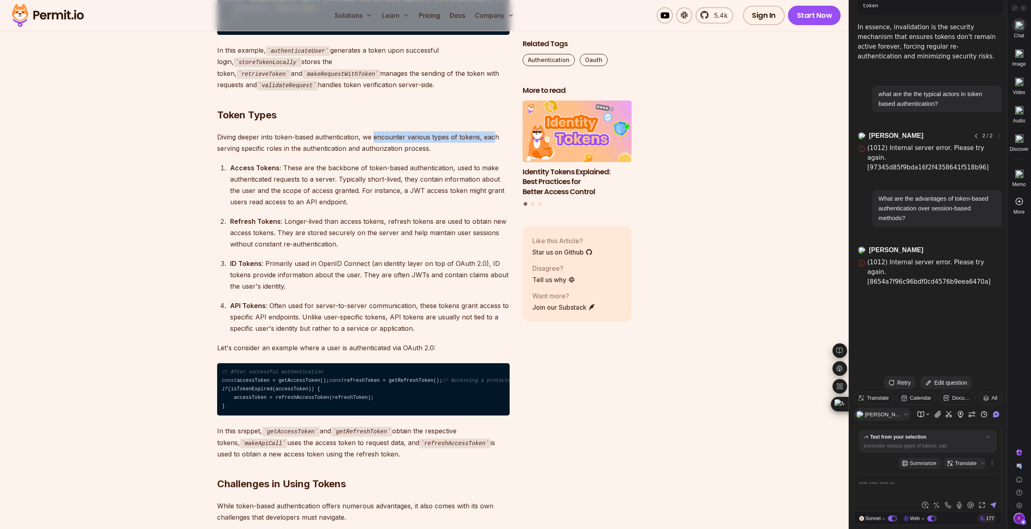
drag, startPoint x: 373, startPoint y: 222, endPoint x: 494, endPoint y: 217, distance: 121.2
click at [494, 154] on p "Diving deeper into token-based authentication, we encounter various types of to…" at bounding box center [363, 142] width 292 height 23
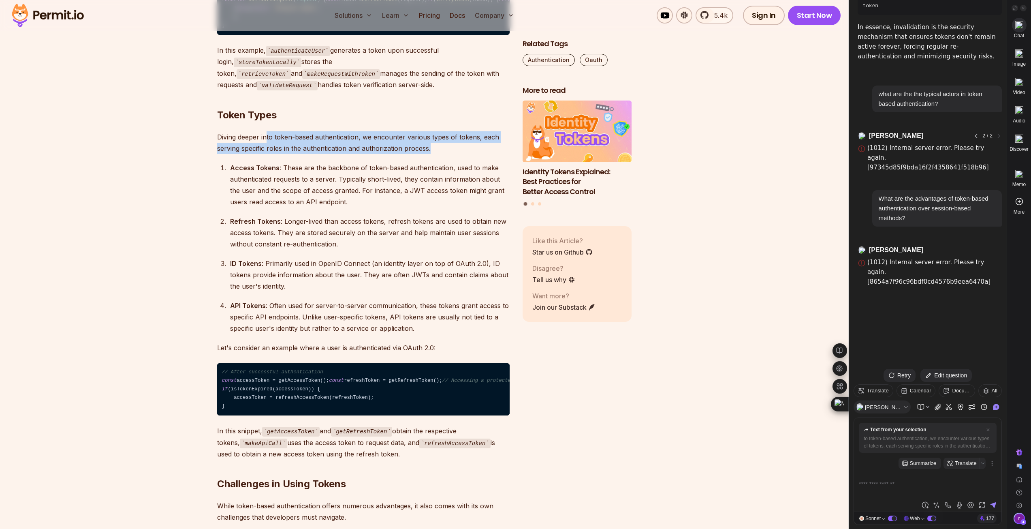
drag, startPoint x: 265, startPoint y: 225, endPoint x: 497, endPoint y: 228, distance: 232.1
click at [497, 154] on p "Diving deeper into token-based authentication, we encounter various types of to…" at bounding box center [363, 142] width 292 height 23
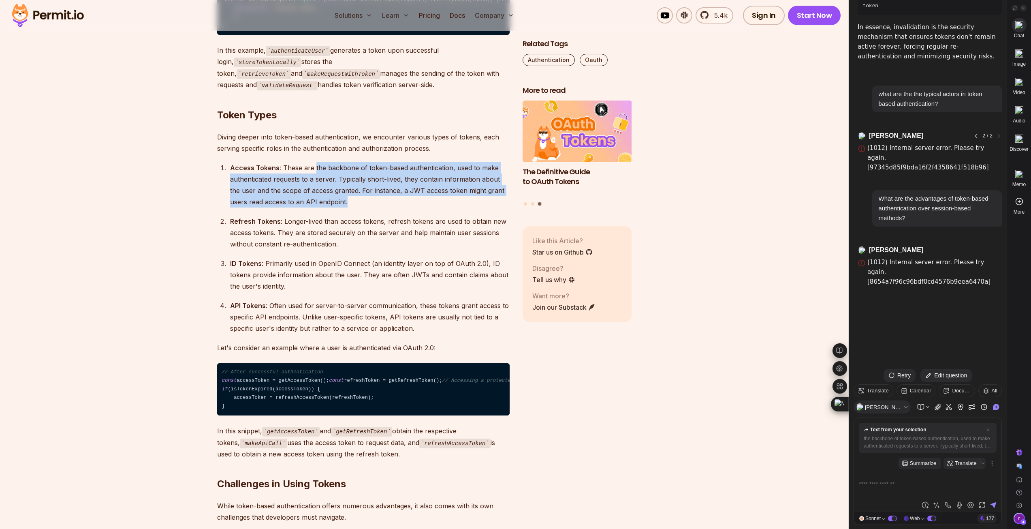
drag, startPoint x: 313, startPoint y: 253, endPoint x: 472, endPoint y: 285, distance: 162.7
click at [472, 207] on div "Access Tokens : These are the backbone of token-based authentication, used to m…" at bounding box center [369, 184] width 279 height 45
click at [367, 207] on div "Access Tokens : These are the backbone of token-based authentication, used to m…" at bounding box center [369, 184] width 279 height 45
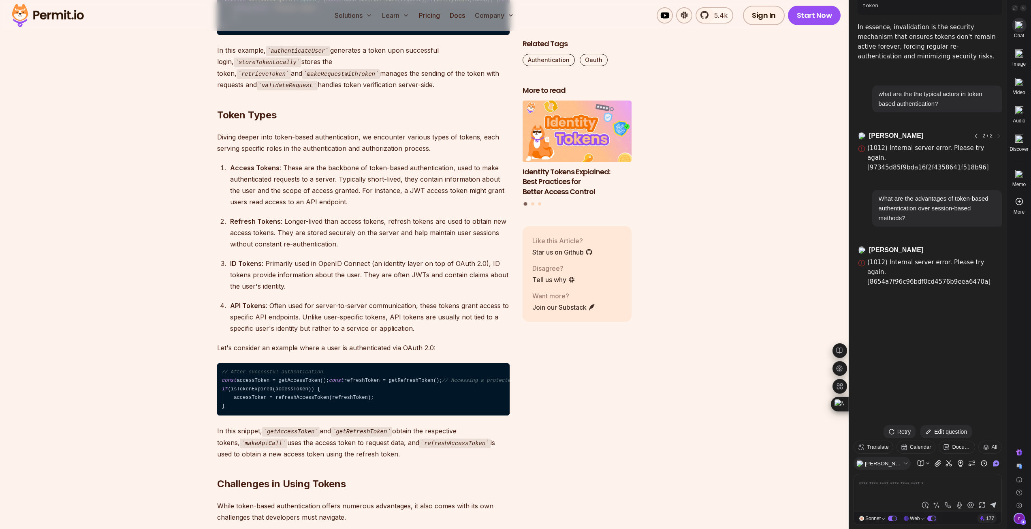
scroll to position [2268, 0]
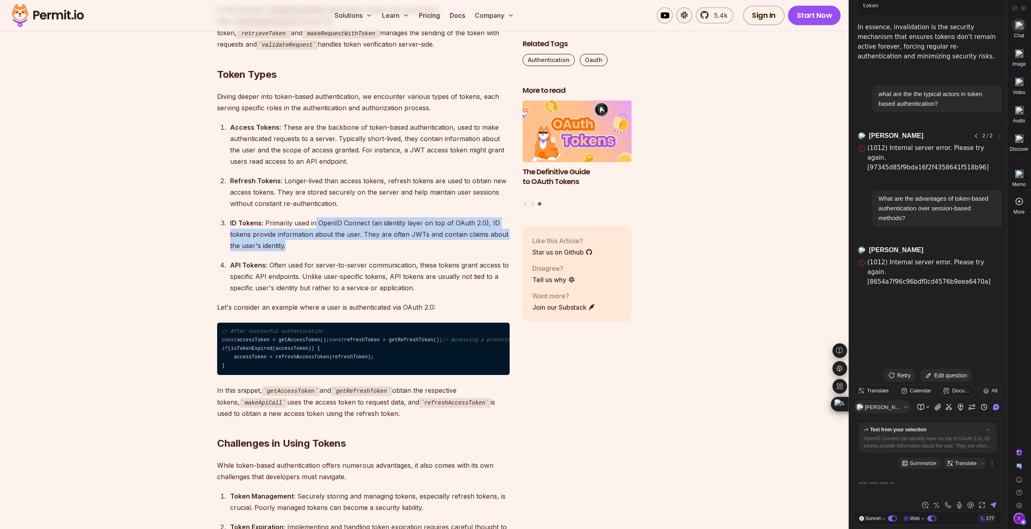
drag, startPoint x: 315, startPoint y: 308, endPoint x: 508, endPoint y: 327, distance: 193.3
click at [508, 251] on div "ID Tokens : Primarily used in OpenID Connect (an identity layer on top of OAuth…" at bounding box center [369, 234] width 279 height 34
click at [380, 251] on div "ID Tokens : Primarily used in OpenID Connect (an identity layer on top of OAuth…" at bounding box center [369, 234] width 279 height 34
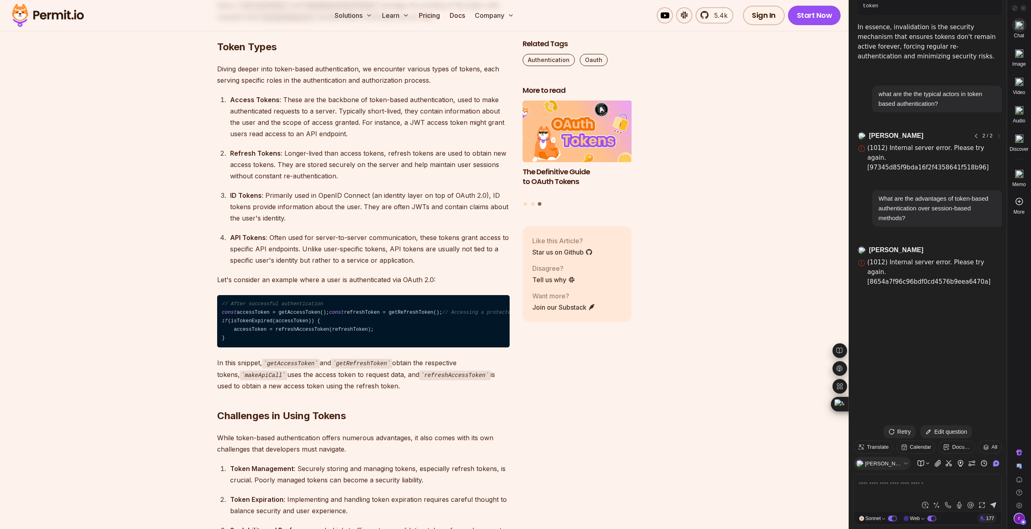
scroll to position [2308, 0]
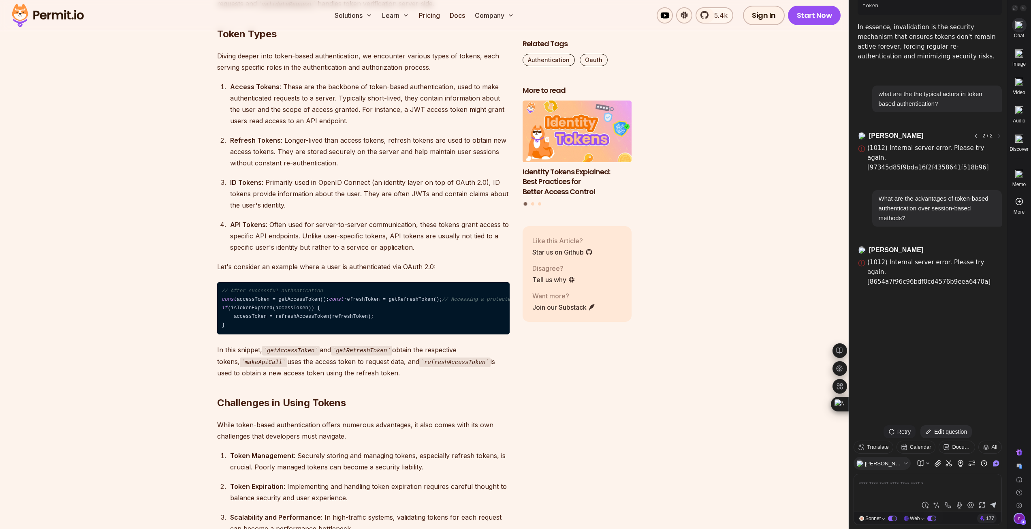
click at [897, 429] on div "Retry" at bounding box center [899, 431] width 32 height 13
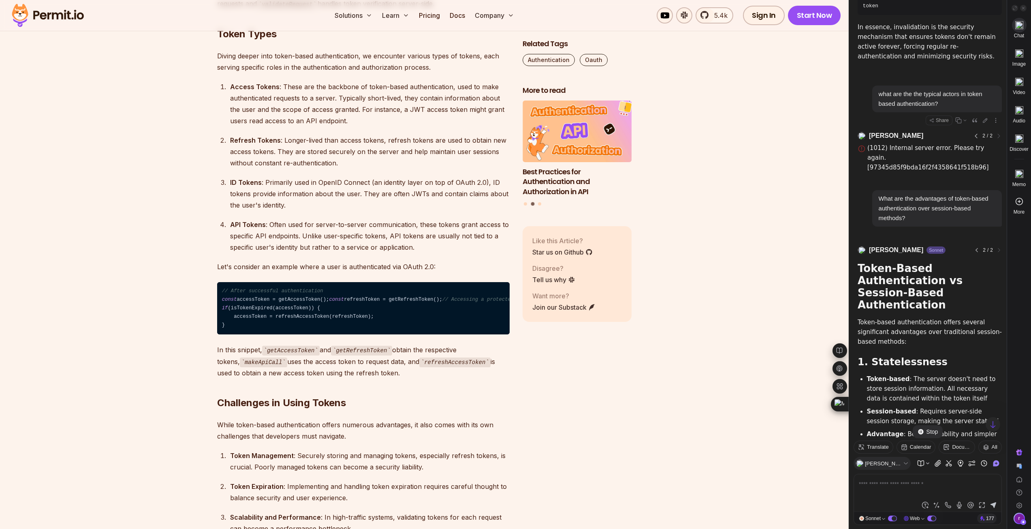
drag, startPoint x: 878, startPoint y: 48, endPoint x: 956, endPoint y: 55, distance: 78.1
click at [956, 89] on div "what are the the typical actors in token based authentication?" at bounding box center [936, 98] width 117 height 19
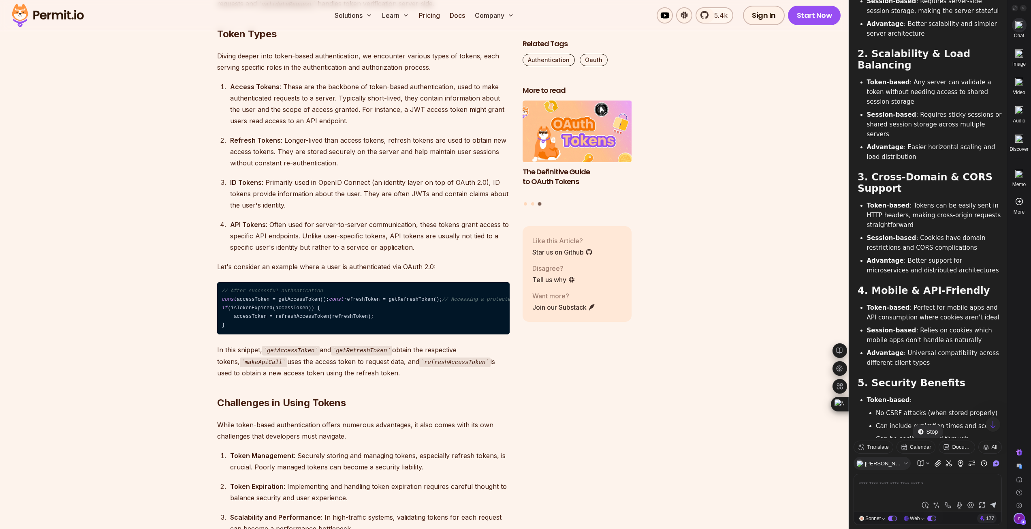
scroll to position [1716, 0]
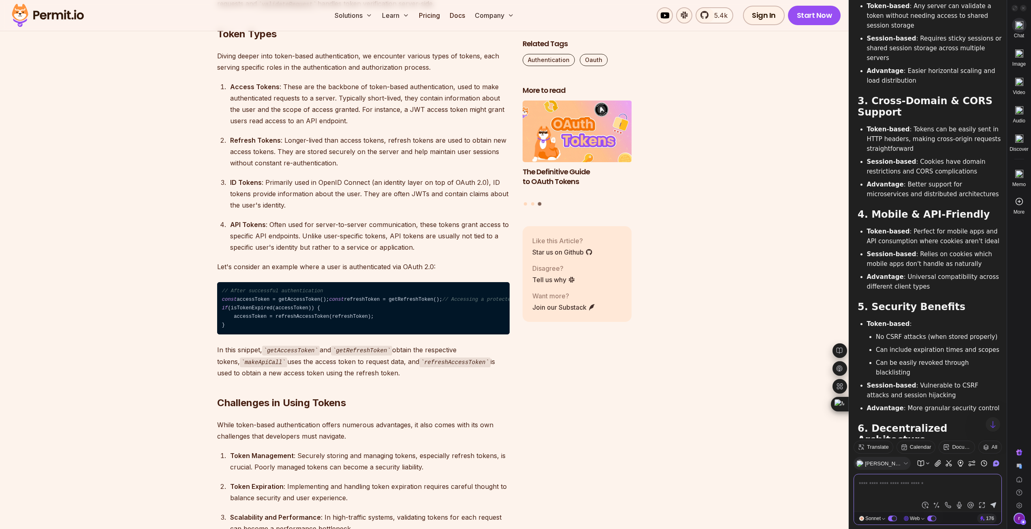
click at [947, 481] on textarea at bounding box center [928, 488] width 138 height 19
click at [935, 485] on textarea "**********" at bounding box center [928, 488] width 138 height 19
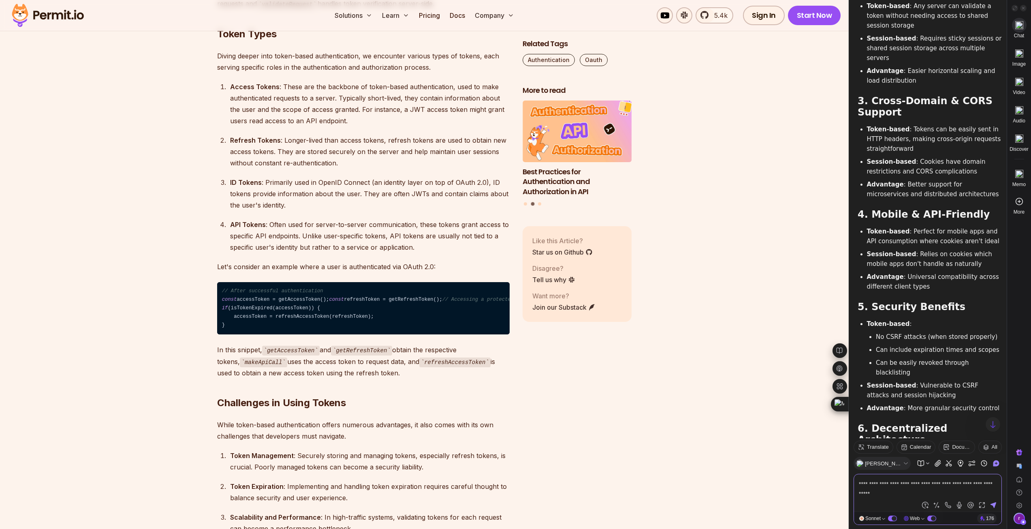
type textarea "**********"
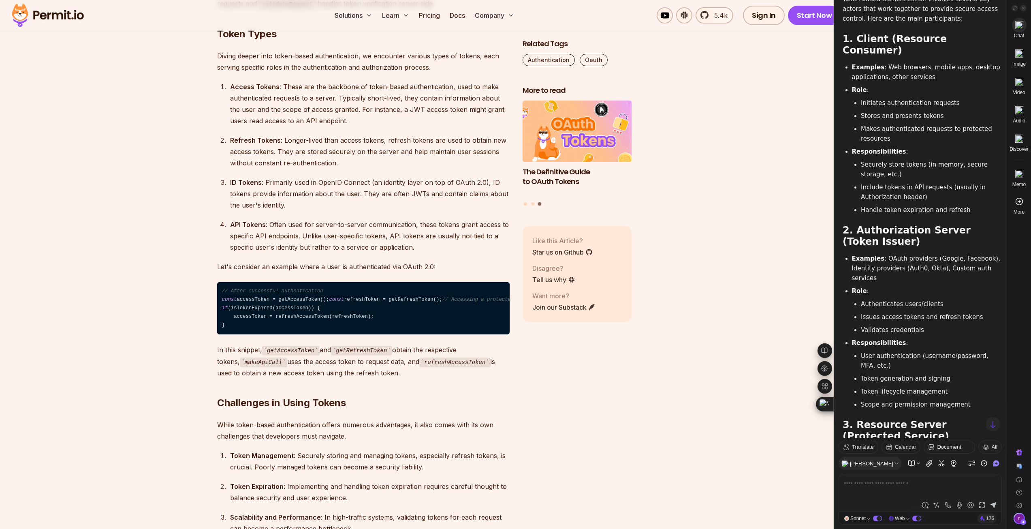
scroll to position [2400, 0]
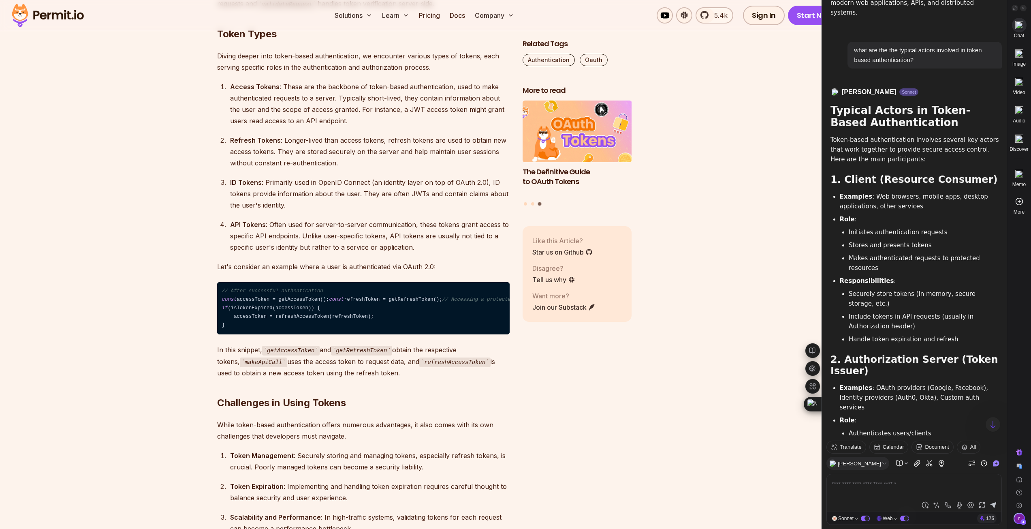
drag, startPoint x: 849, startPoint y: 145, endPoint x: 825, endPoint y: 149, distance: 25.0
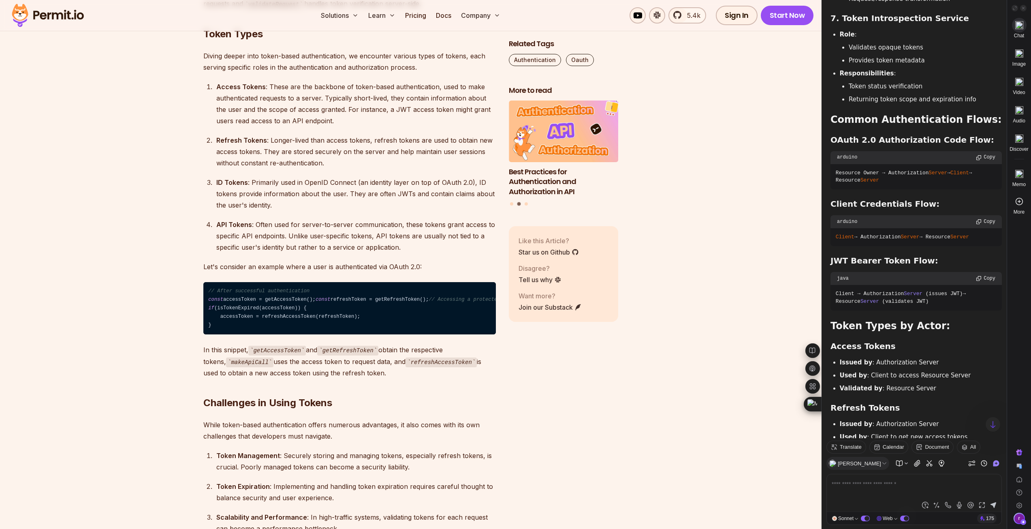
scroll to position [3768, 0]
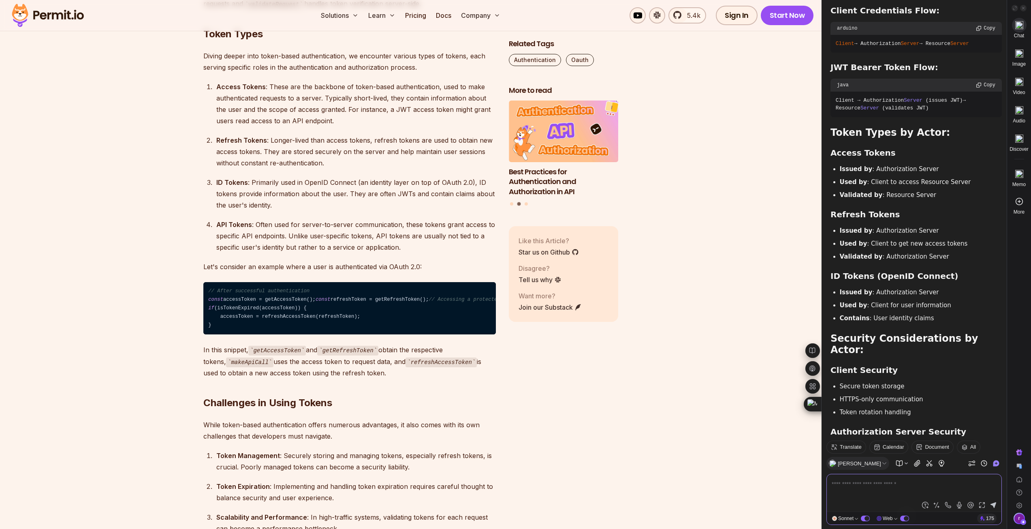
click at [906, 484] on textarea at bounding box center [913, 488] width 165 height 19
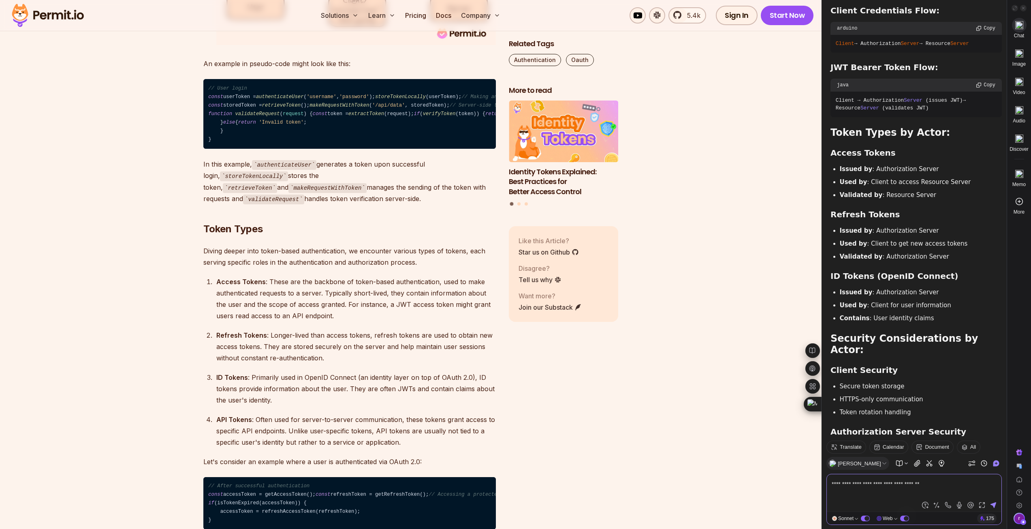
scroll to position [1944, 0]
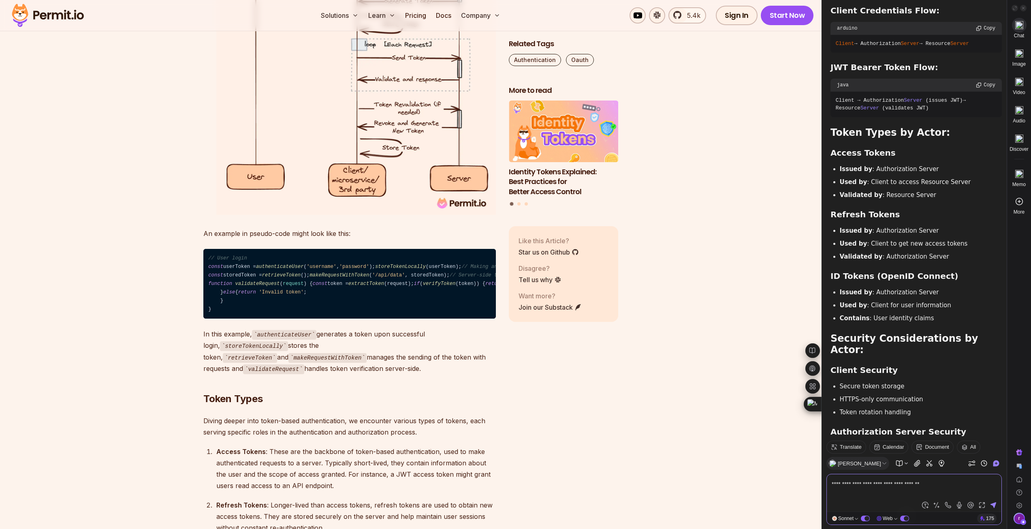
click at [959, 481] on textarea "**********" at bounding box center [913, 488] width 165 height 19
type textarea "**********"
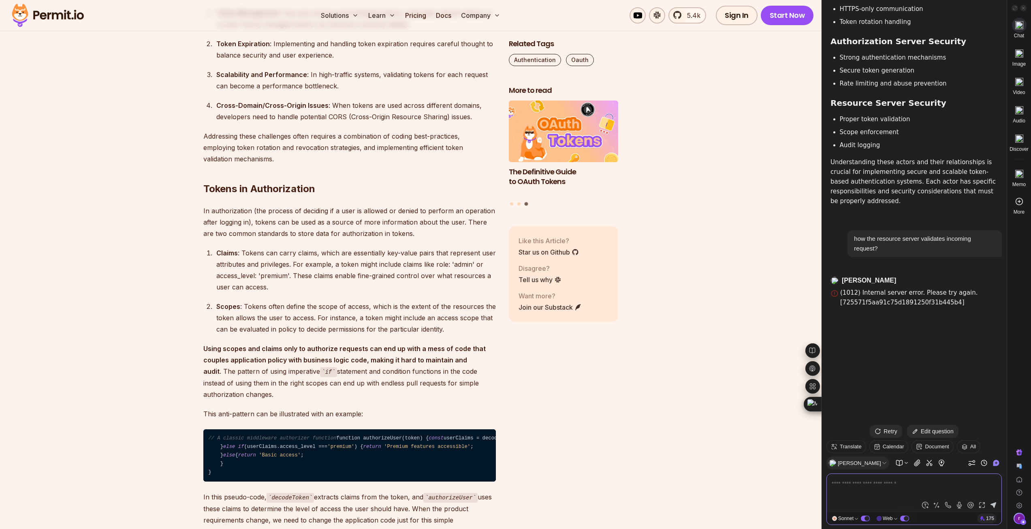
scroll to position [2754, 0]
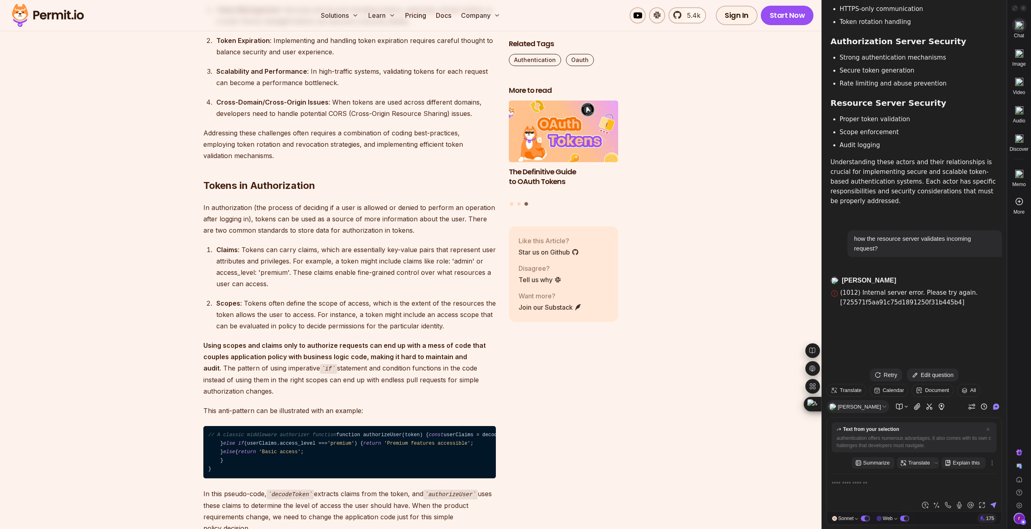
drag, startPoint x: 263, startPoint y: 116, endPoint x: 335, endPoint y: 129, distance: 73.6
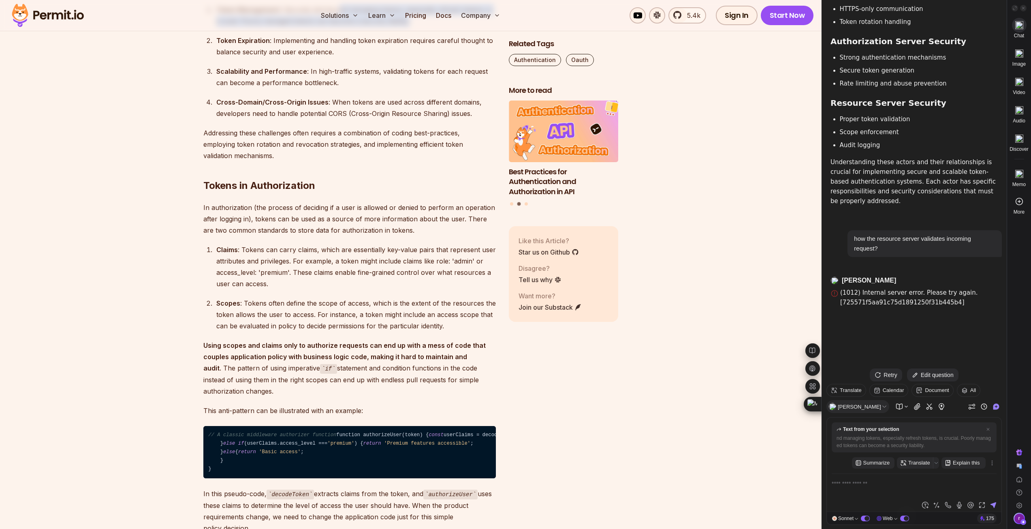
drag, startPoint x: 336, startPoint y: 145, endPoint x: 418, endPoint y: 165, distance: 85.0
click at [418, 119] on ol "Token Management : Securely storing and managing tokens, especially refresh tok…" at bounding box center [349, 61] width 292 height 115
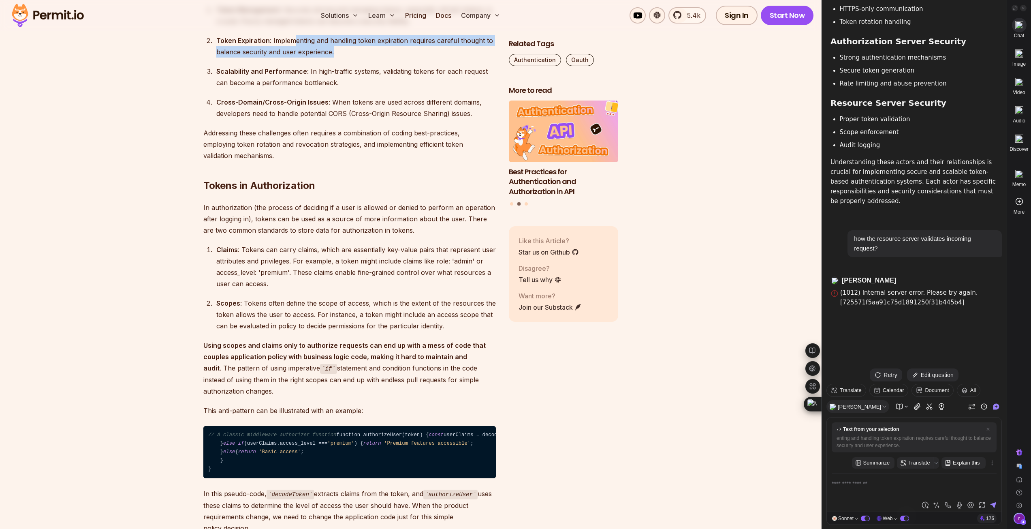
drag, startPoint x: 293, startPoint y: 177, endPoint x: 488, endPoint y: 186, distance: 195.4
click at [488, 58] on div "Token Expiration : Implementing and handling token expiration requires careful …" at bounding box center [355, 46] width 279 height 23
click at [374, 58] on div "Token Expiration : Implementing and handling token expiration requires careful …" at bounding box center [355, 46] width 279 height 23
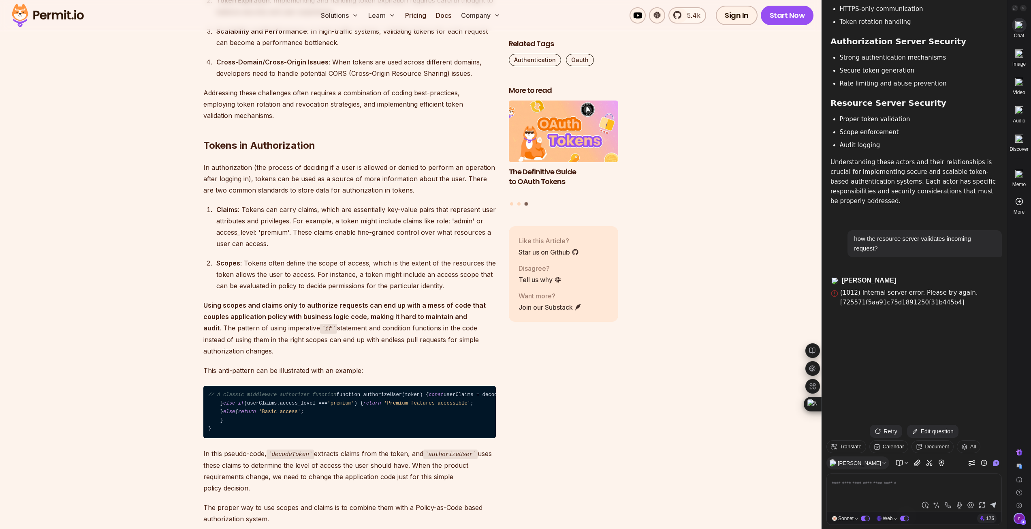
scroll to position [2794, 0]
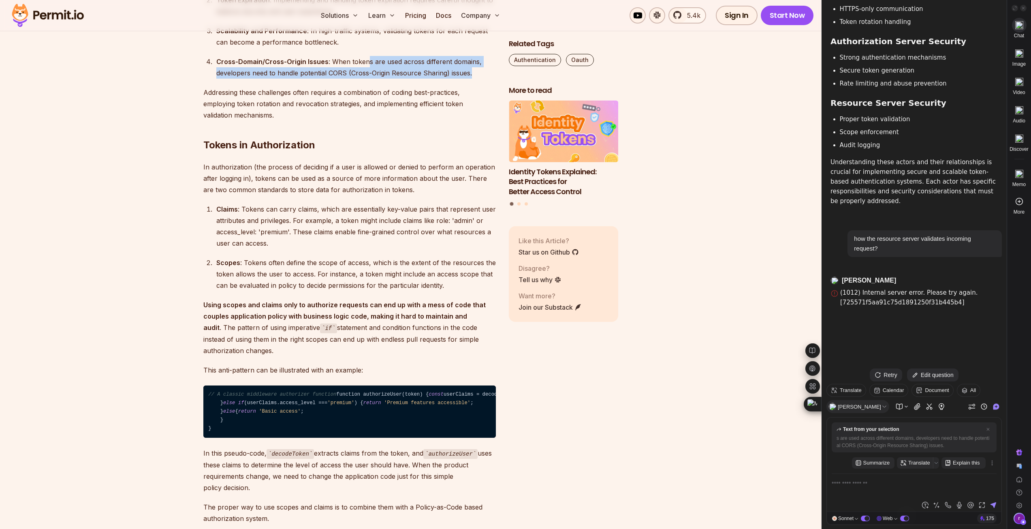
drag, startPoint x: 364, startPoint y: 196, endPoint x: 470, endPoint y: 210, distance: 106.1
click at [470, 79] on div "Cross-Domain/Cross-Origin Issues : When tokens are used across different domain…" at bounding box center [355, 67] width 279 height 23
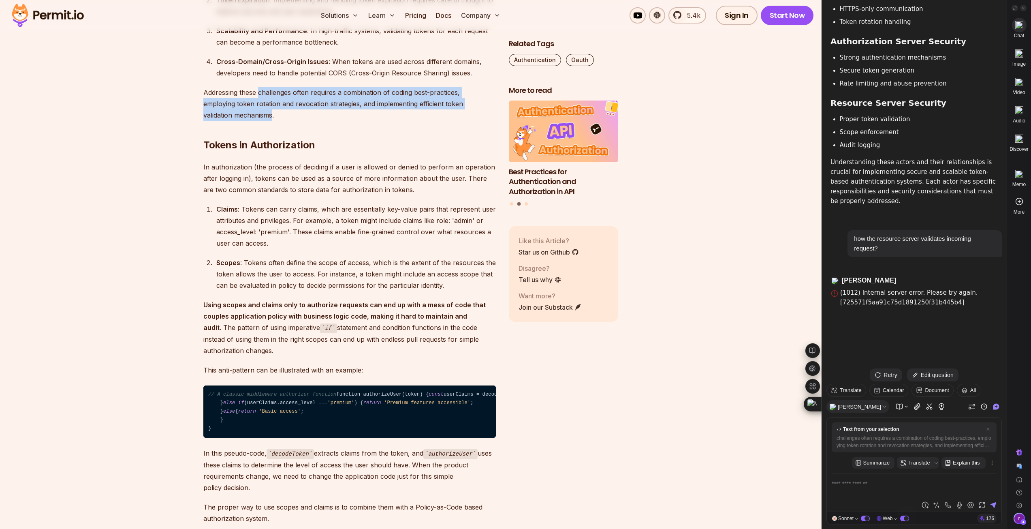
drag, startPoint x: 259, startPoint y: 229, endPoint x: 274, endPoint y: 248, distance: 24.2
click at [274, 121] on p "Addressing these challenges often requires a combination of coding best-practic…" at bounding box center [349, 104] width 292 height 34
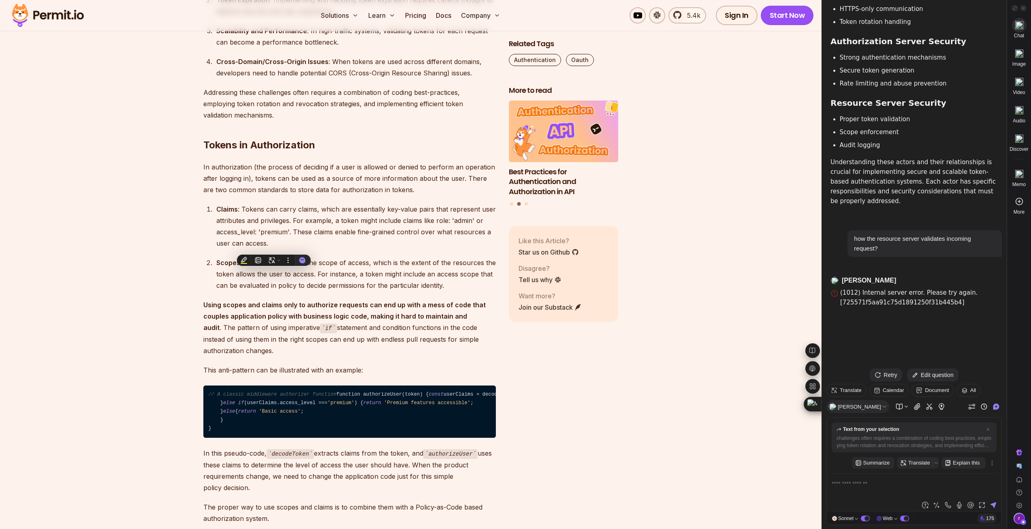
click at [390, 151] on h2 "Tokens in Authorization" at bounding box center [349, 128] width 292 height 45
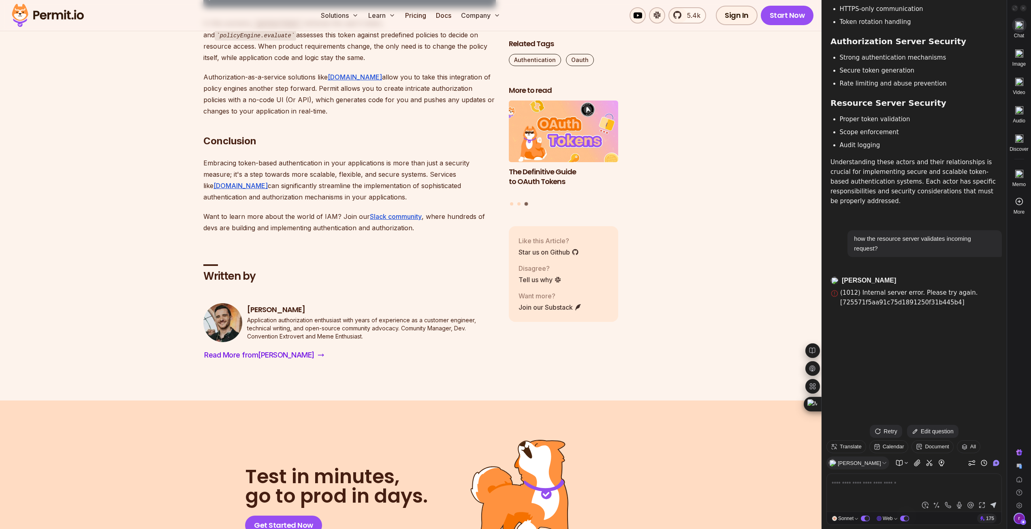
scroll to position [3766, 0]
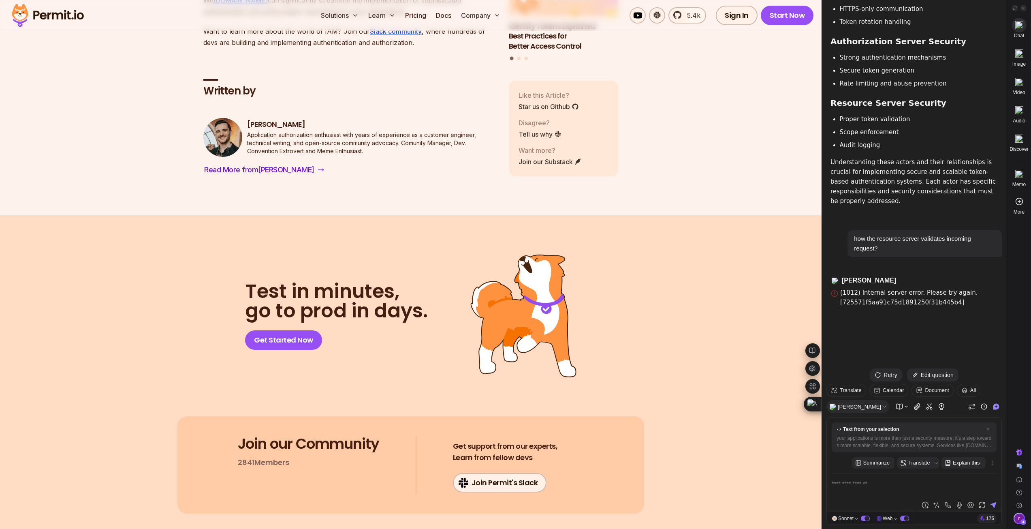
drag, startPoint x: 331, startPoint y: 190, endPoint x: 388, endPoint y: 226, distance: 67.7
click at [269, 48] on p "Want to learn more about the world of IAM? Join our Slack community , where hun…" at bounding box center [349, 37] width 292 height 23
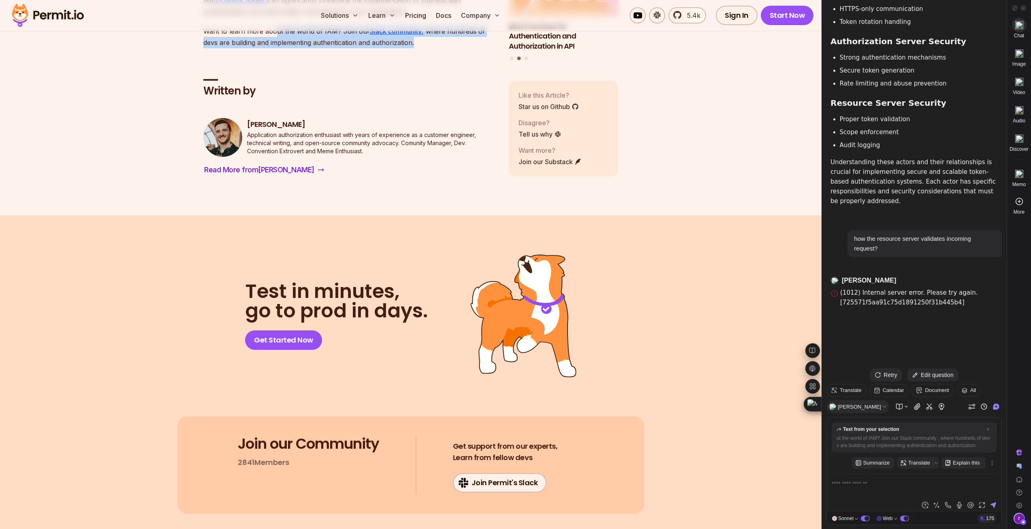
drag, startPoint x: 275, startPoint y: 243, endPoint x: 448, endPoint y: 253, distance: 173.6
click at [448, 48] on p "Want to learn more about the world of IAM? Join our Slack community , where hun…" at bounding box center [349, 37] width 292 height 23
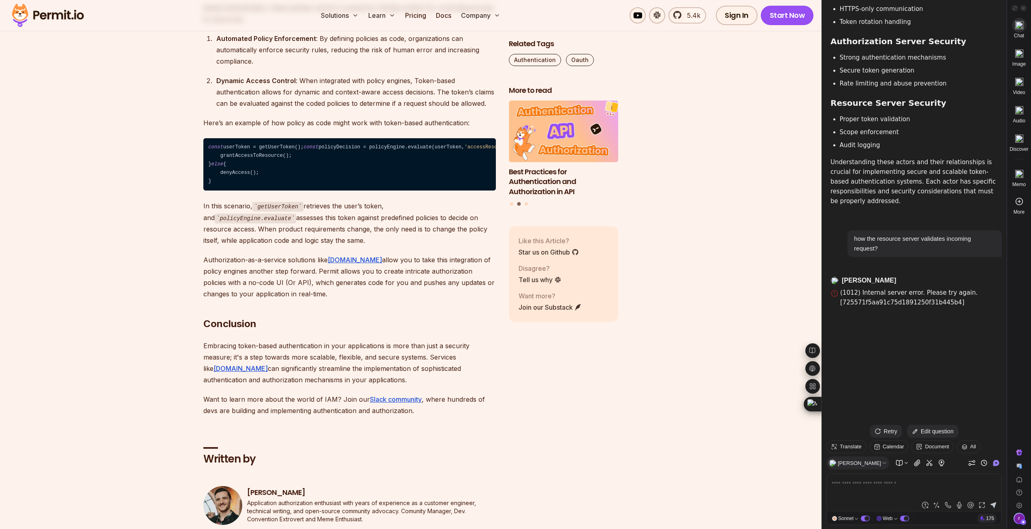
scroll to position [3402, 0]
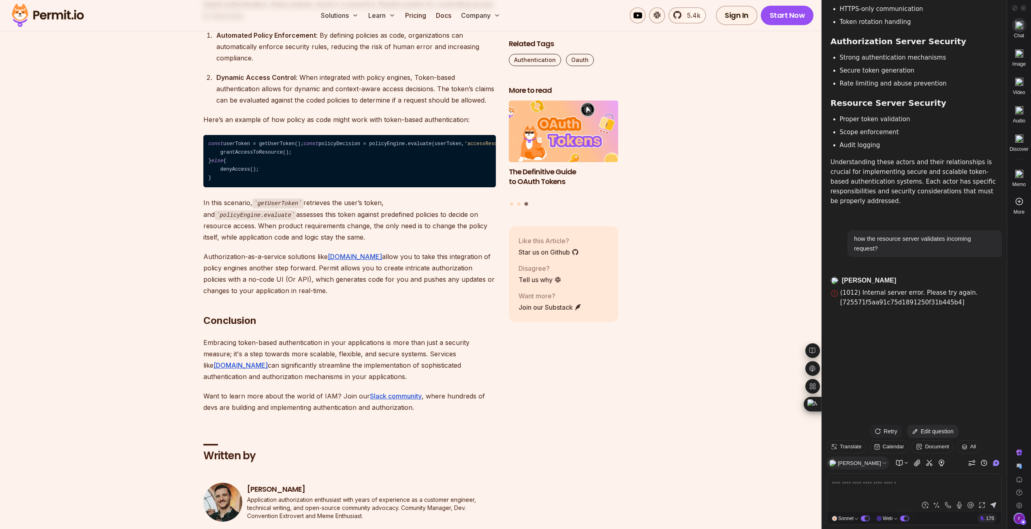
click at [887, 432] on div "Retry" at bounding box center [886, 430] width 32 height 13
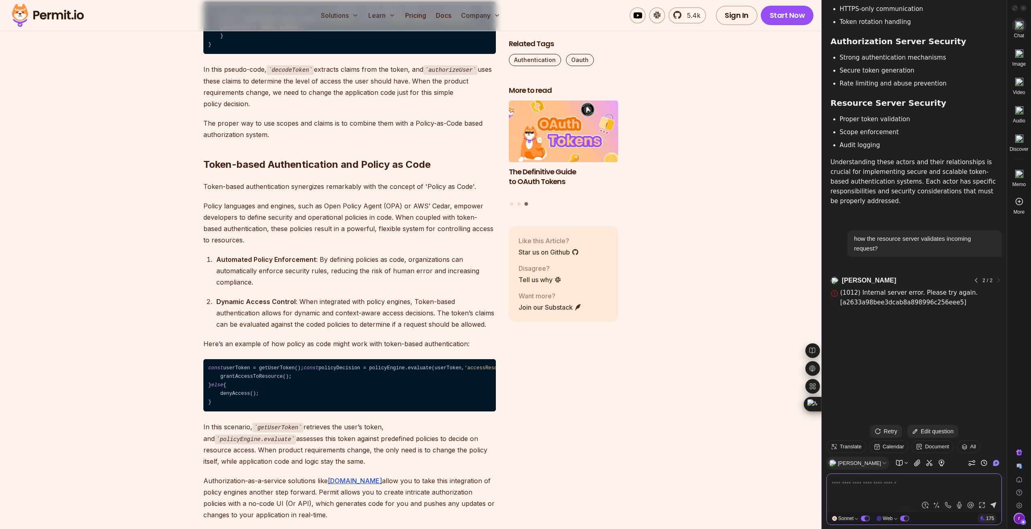
scroll to position [3159, 0]
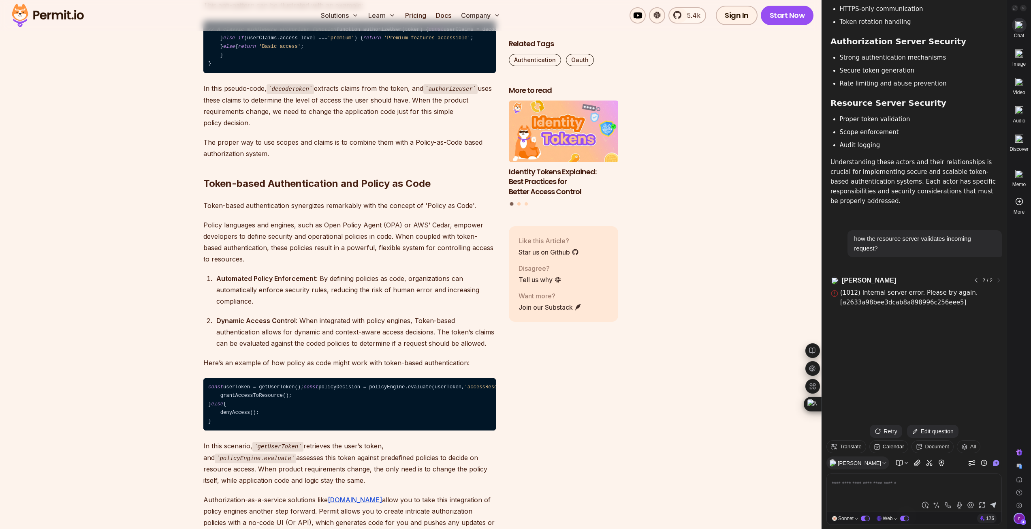
click at [519, 204] on button "Go to slide 2" at bounding box center [518, 203] width 3 height 3
click at [525, 202] on button "Go to slide 3" at bounding box center [525, 203] width 3 height 3
click at [511, 204] on button "Go to slide 1" at bounding box center [511, 203] width 3 height 3
click at [526, 203] on button "Go to slide 3" at bounding box center [525, 203] width 3 height 3
click at [520, 204] on button "Go to slide 2" at bounding box center [518, 203] width 3 height 3
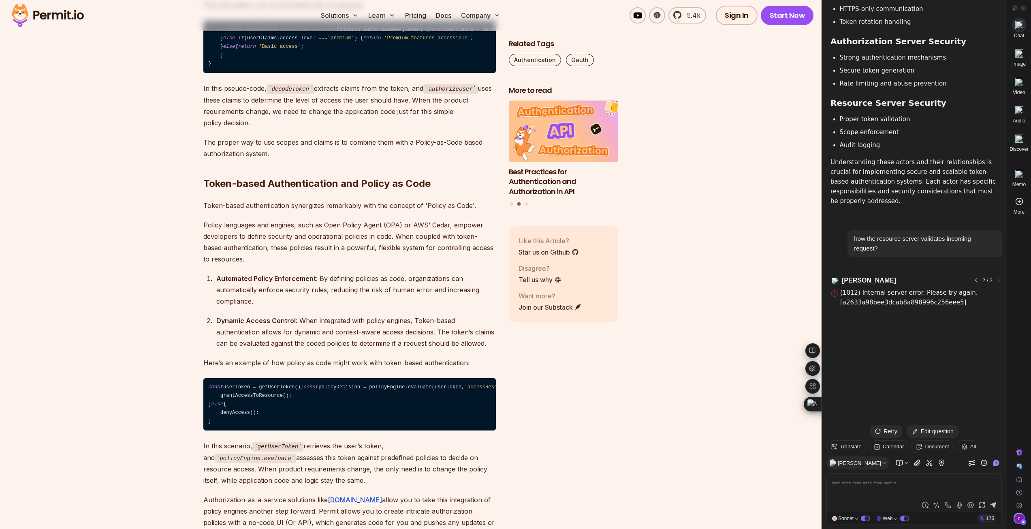
click at [511, 203] on button "Go to slide 1" at bounding box center [511, 203] width 3 height 3
click at [887, 430] on div "Retry" at bounding box center [886, 430] width 32 height 13
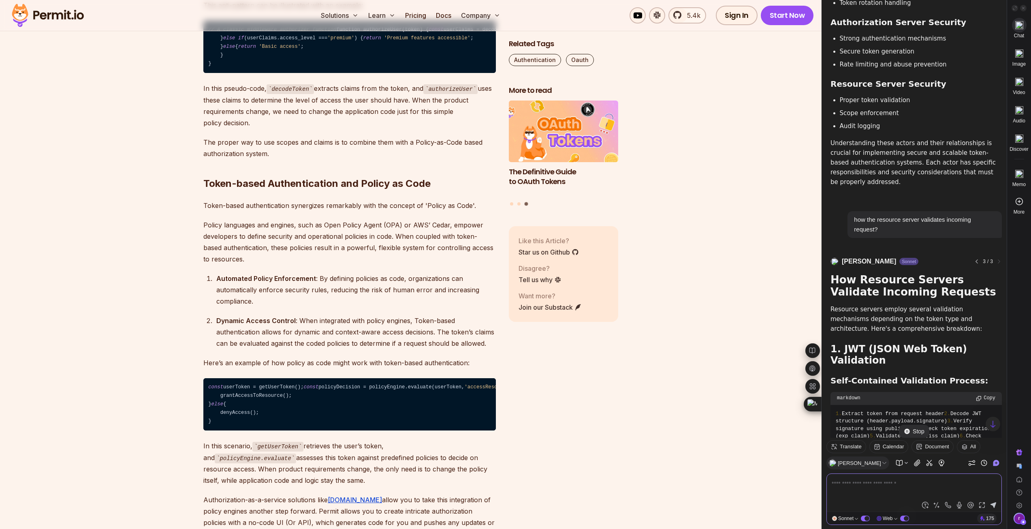
scroll to position [4167, 0]
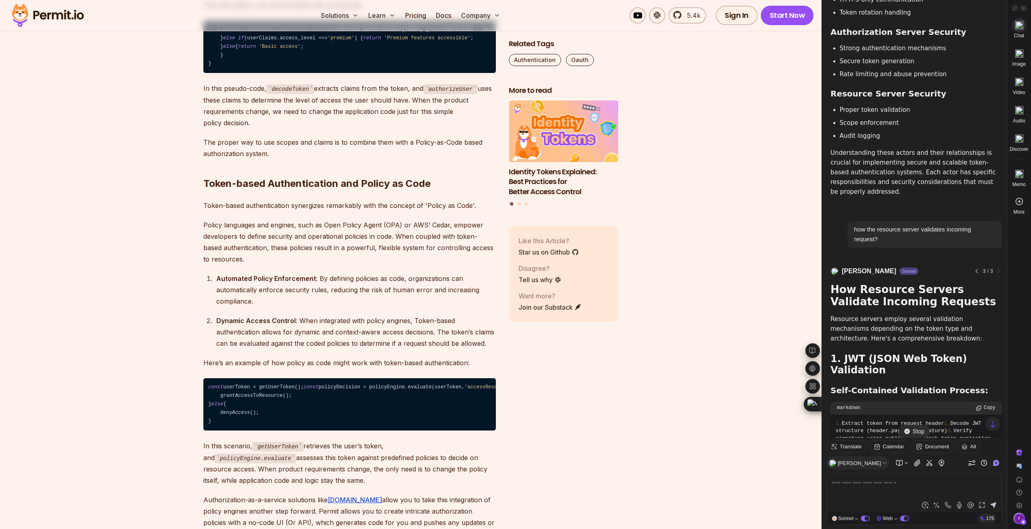
drag, startPoint x: 877, startPoint y: 100, endPoint x: 953, endPoint y: 119, distance: 78.5
click at [953, 314] on p "Resource servers employ several validation mechanisms depending on the token ty…" at bounding box center [915, 328] width 171 height 29
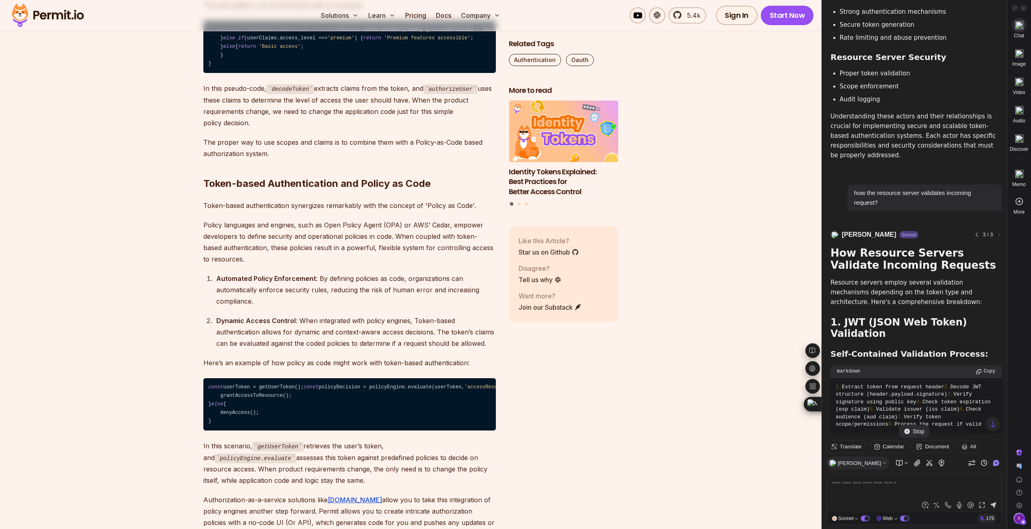
scroll to position [4207, 0]
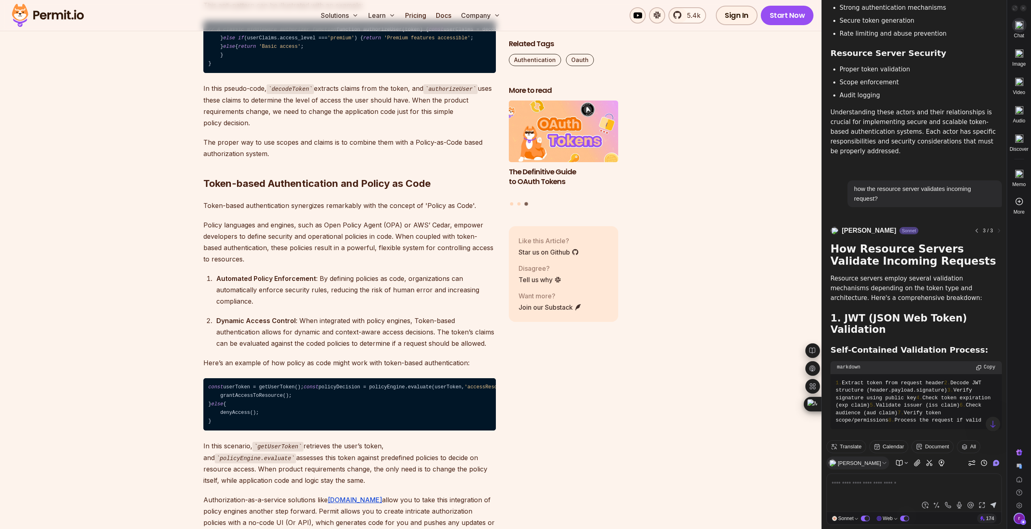
drag, startPoint x: 864, startPoint y: 171, endPoint x: 950, endPoint y: 217, distance: 97.3
click at [950, 379] on code "1. Extract token from request header 2. Decode JWT structure (header.payload.si…" at bounding box center [915, 401] width 161 height 45
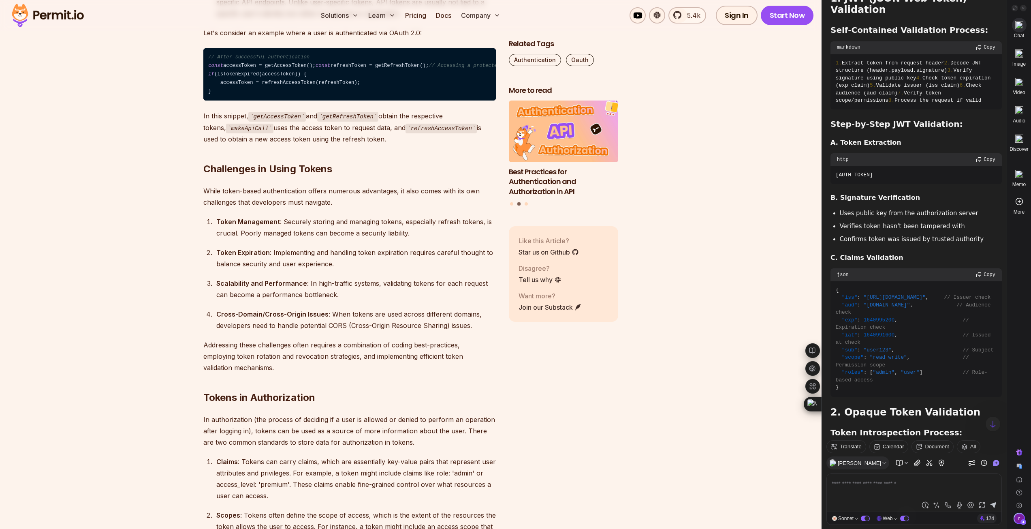
scroll to position [4529, 0]
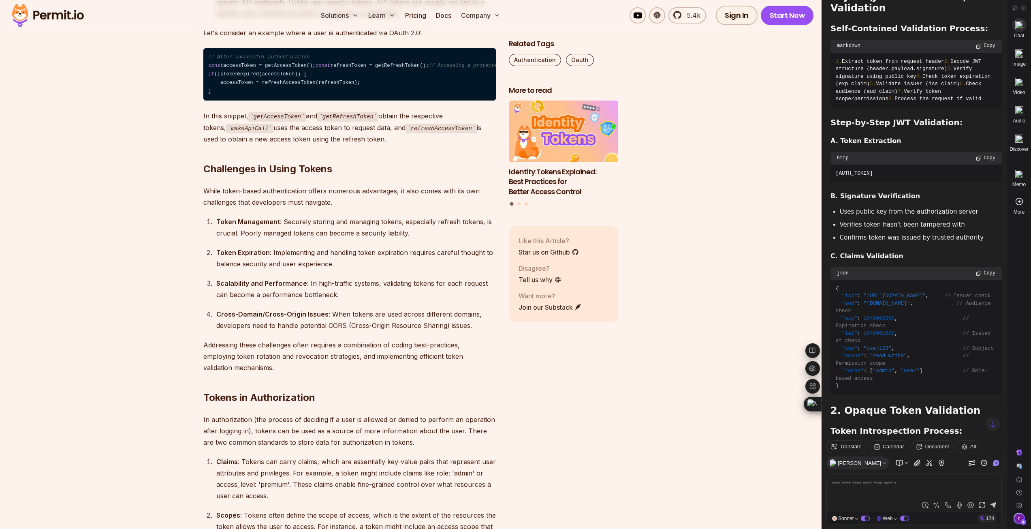
drag, startPoint x: 899, startPoint y: 283, endPoint x: 967, endPoint y: 309, distance: 73.3
click at [967, 460] on code "1. Extract token from request 2. Call authorization server's introspection endp…" at bounding box center [915, 478] width 161 height 37
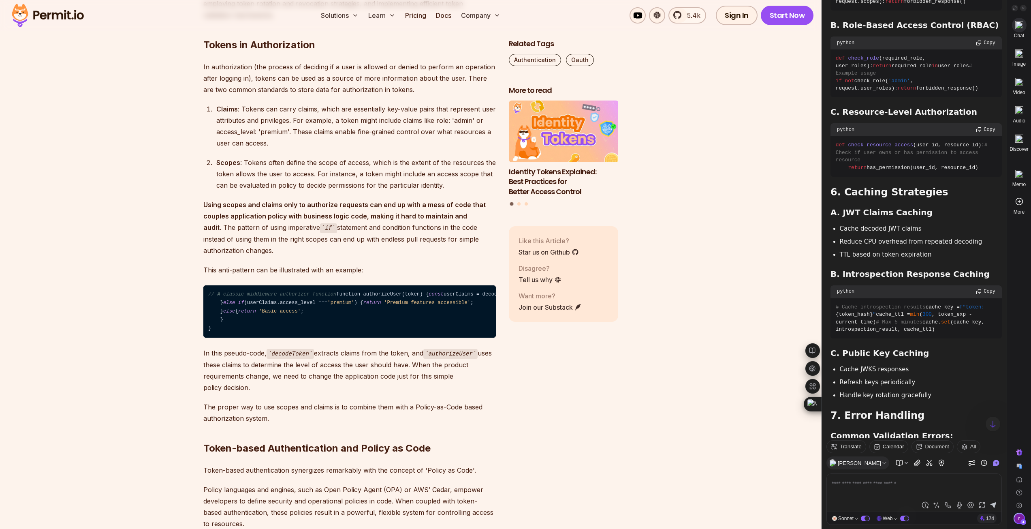
scroll to position [2820, 0]
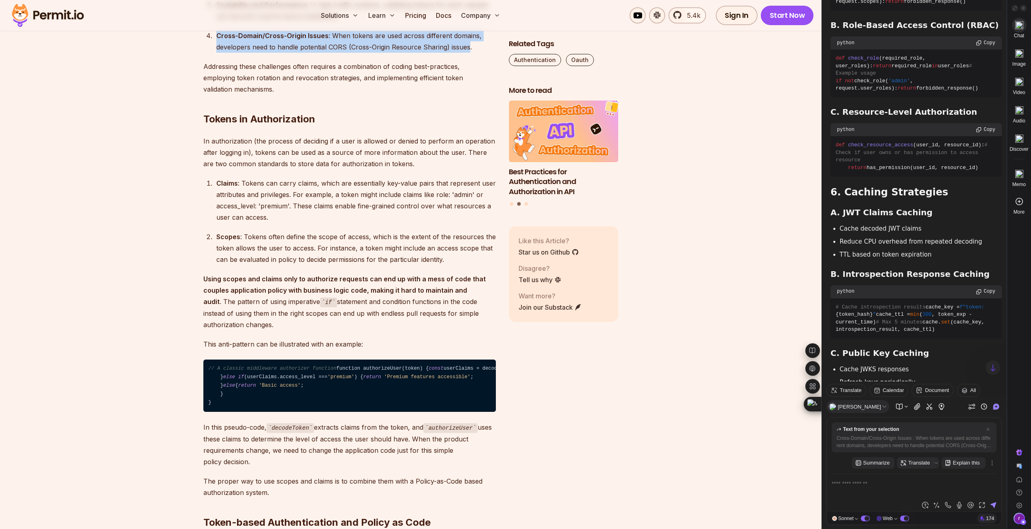
drag, startPoint x: 217, startPoint y: 170, endPoint x: 468, endPoint y: 183, distance: 251.4
click at [468, 53] on div "Cross-Domain/Cross-Origin Issues : When tokens are used across different domain…" at bounding box center [355, 41] width 279 height 23
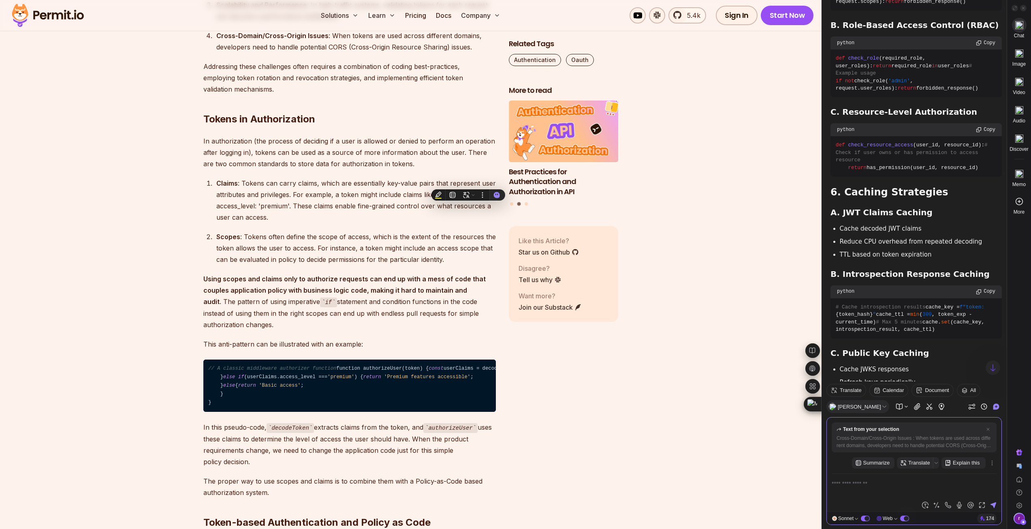
click at [869, 491] on textarea at bounding box center [913, 488] width 165 height 20
type textarea "**********"
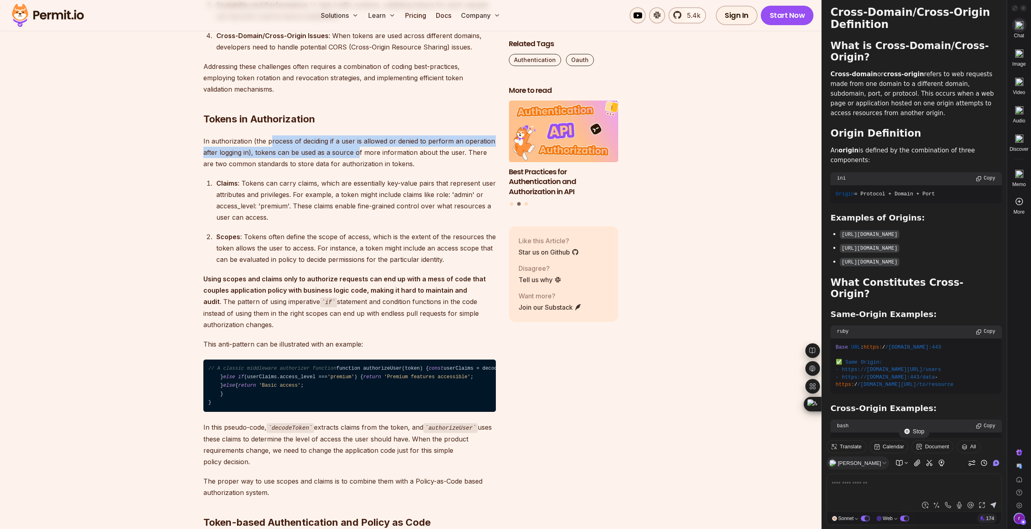
scroll to position [7062, 0]
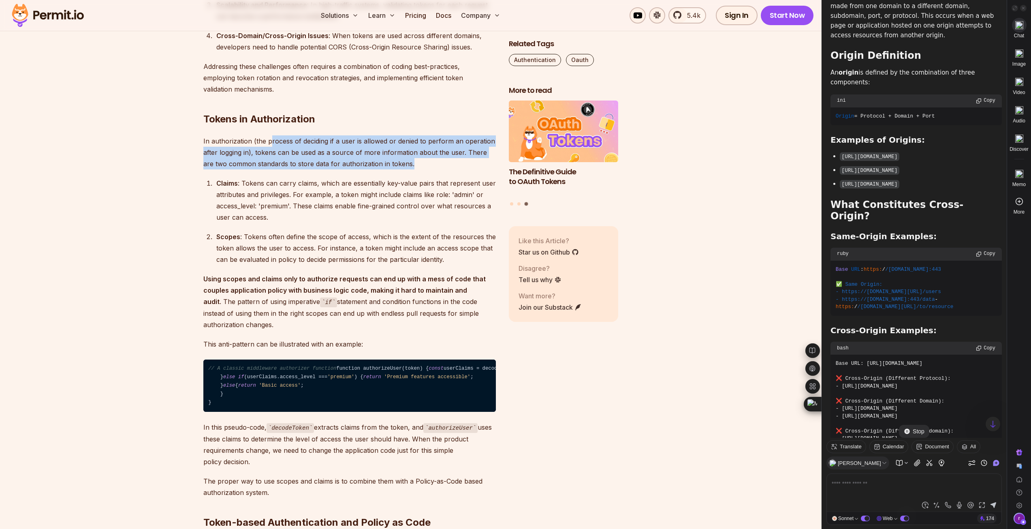
drag, startPoint x: 270, startPoint y: 281, endPoint x: 401, endPoint y: 303, distance: 132.3
click at [401, 169] on p "In authorization (the process of deciding if a user is allowed or denied to per…" at bounding box center [349, 152] width 292 height 34
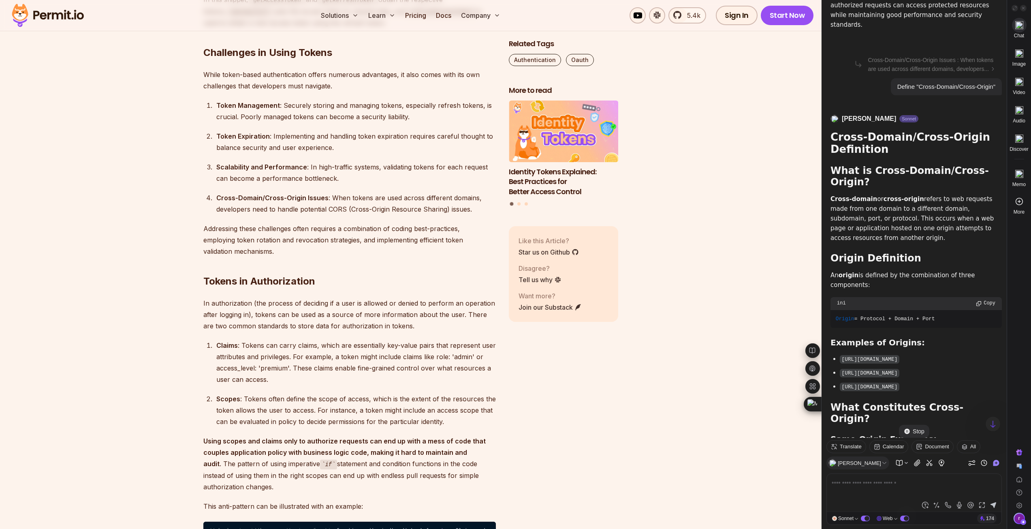
scroll to position [6657, 0]
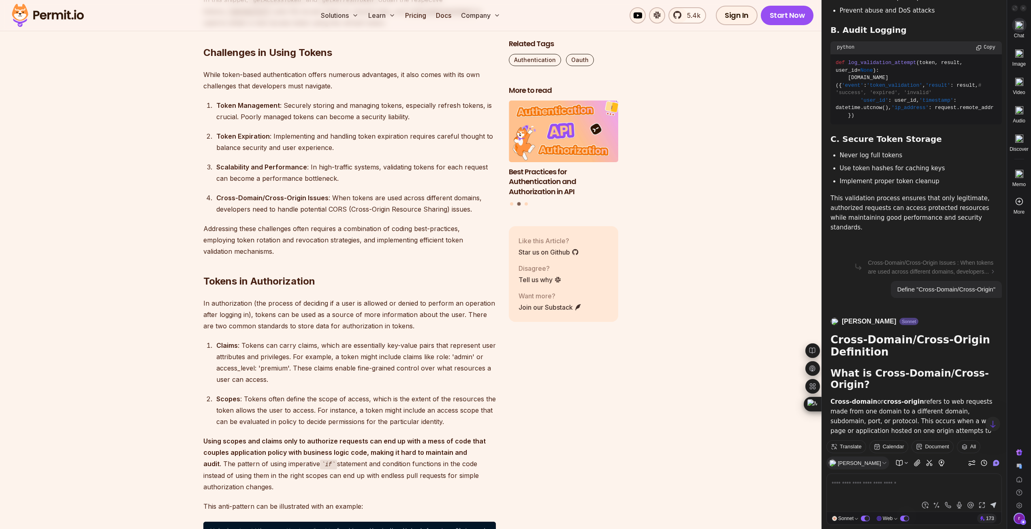
drag, startPoint x: 875, startPoint y: 281, endPoint x: 943, endPoint y: 318, distance: 77.2
click at [943, 396] on p "Cross-domain or cross-origin refers to web requests made from one domain to a d…" at bounding box center [915, 420] width 171 height 49
click at [946, 455] on h2 "Origin Definition" at bounding box center [915, 460] width 171 height 11
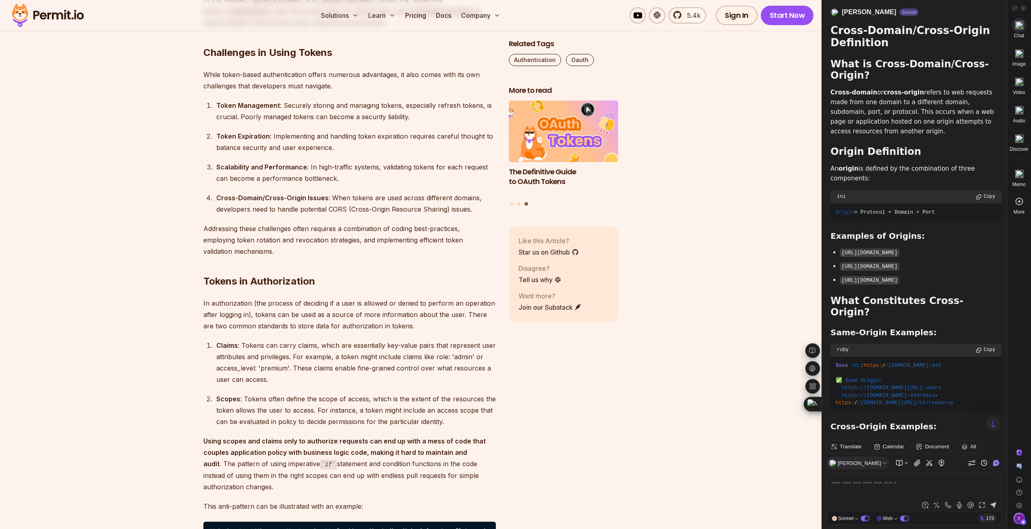
scroll to position [6981, 0]
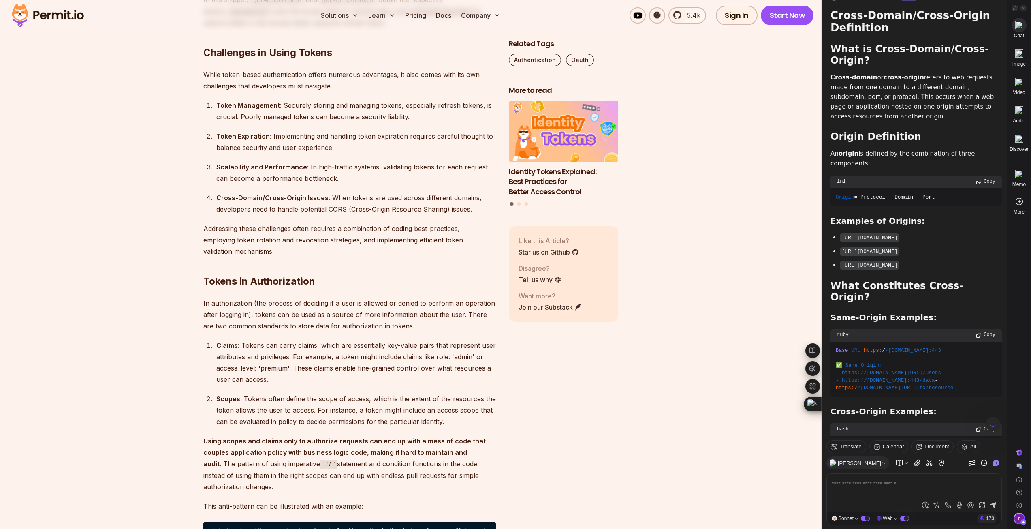
drag, startPoint x: 863, startPoint y: 302, endPoint x: 927, endPoint y: 300, distance: 64.4
click at [927, 441] on code "Base URL: [URL][DOMAIN_NAME] ❌ Cross-Origin (Different Protocol): - [URL][DOMAI…" at bounding box center [915, 493] width 161 height 105
click at [954, 441] on code "Base URL: [URL][DOMAIN_NAME] ❌ Cross-Origin (Different Protocol): - [URL][DOMAI…" at bounding box center [915, 493] width 161 height 105
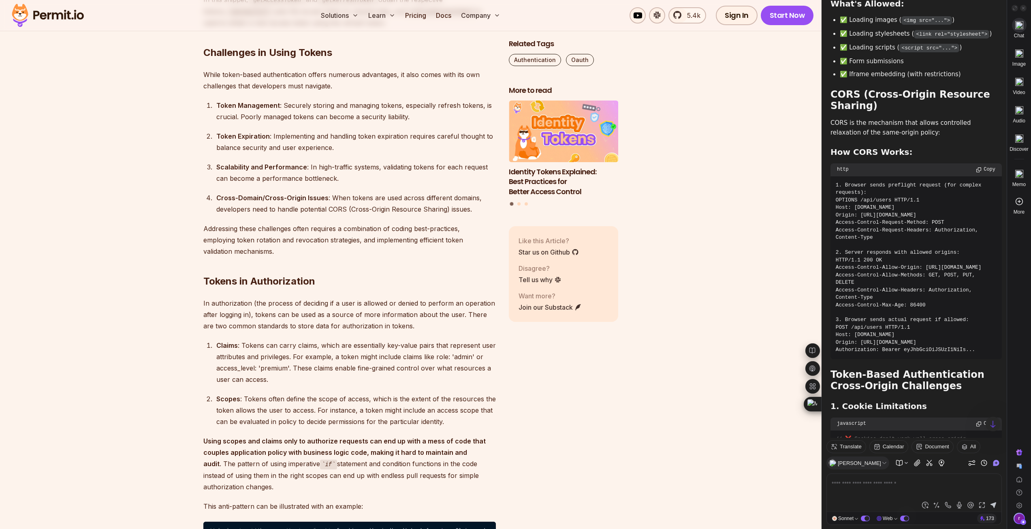
scroll to position [7912, 0]
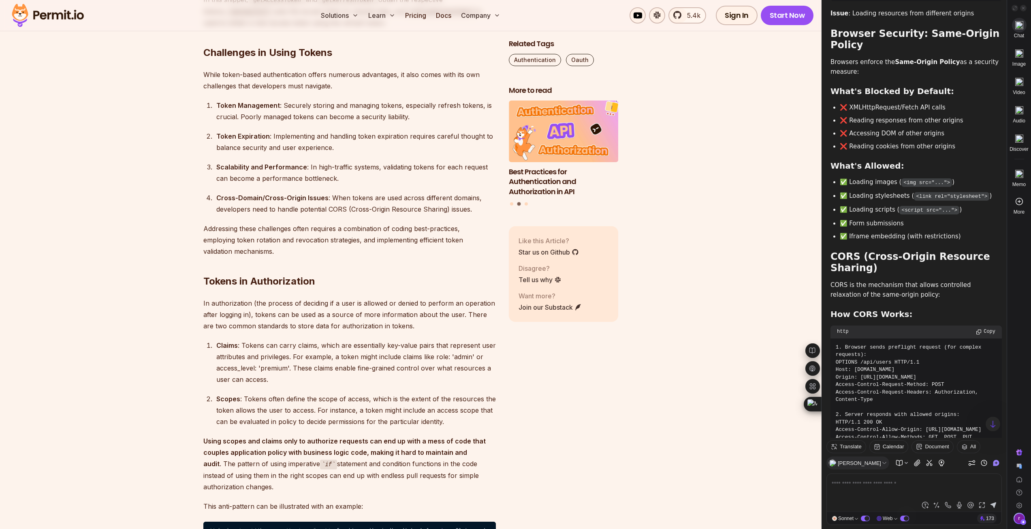
drag, startPoint x: 892, startPoint y: 132, endPoint x: 996, endPoint y: 138, distance: 104.2
click at [996, 280] on p "CORS is the mechanism that allows controlled relaxation of the same-origin poli…" at bounding box center [915, 289] width 171 height 19
click at [923, 147] on div "Cross-Domain/Cross-Origin Definition What is Cross-Domain/Cross-Origin? Cross-d…" at bounding box center [915, 299] width 171 height 2452
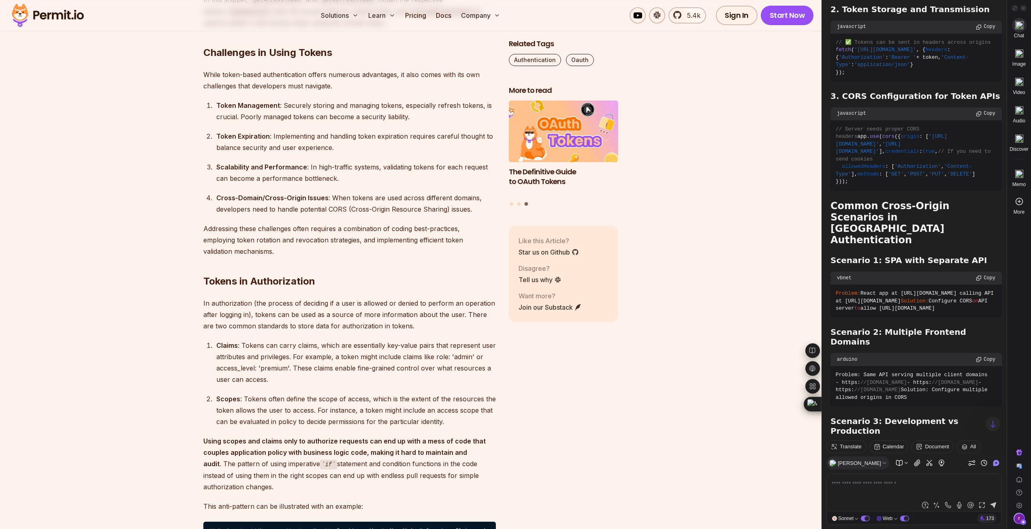
scroll to position [8560, 0]
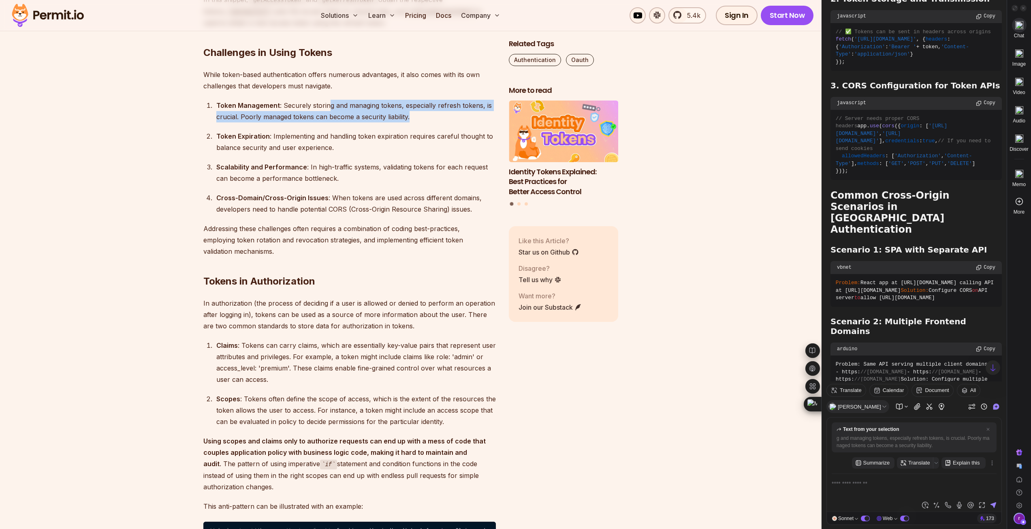
drag, startPoint x: 326, startPoint y: 239, endPoint x: 477, endPoint y: 249, distance: 150.6
click at [477, 122] on div "Token Management : Securely storing and managing tokens, especially refresh tok…" at bounding box center [355, 111] width 279 height 23
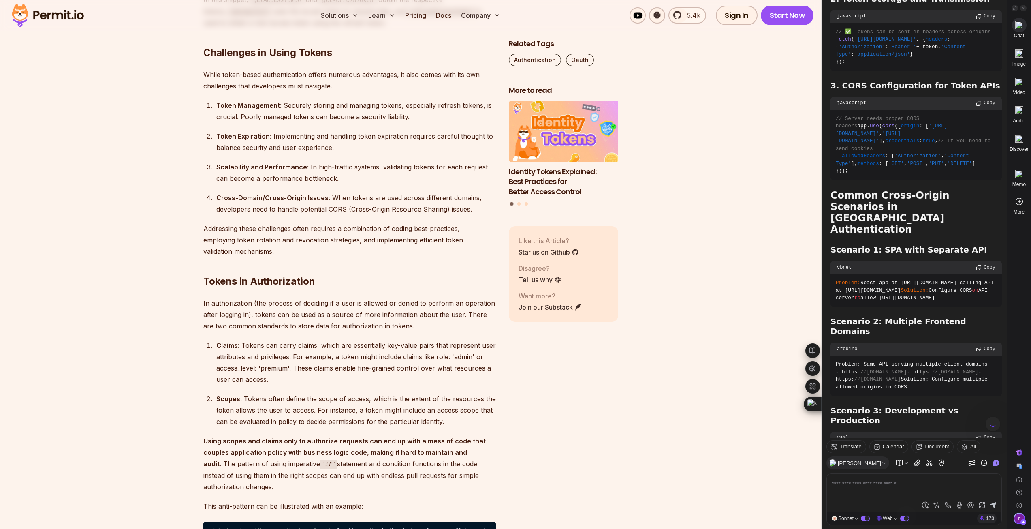
click at [343, 92] on p "While token-based authentication offers numerous advantages, it also comes with…" at bounding box center [349, 80] width 292 height 23
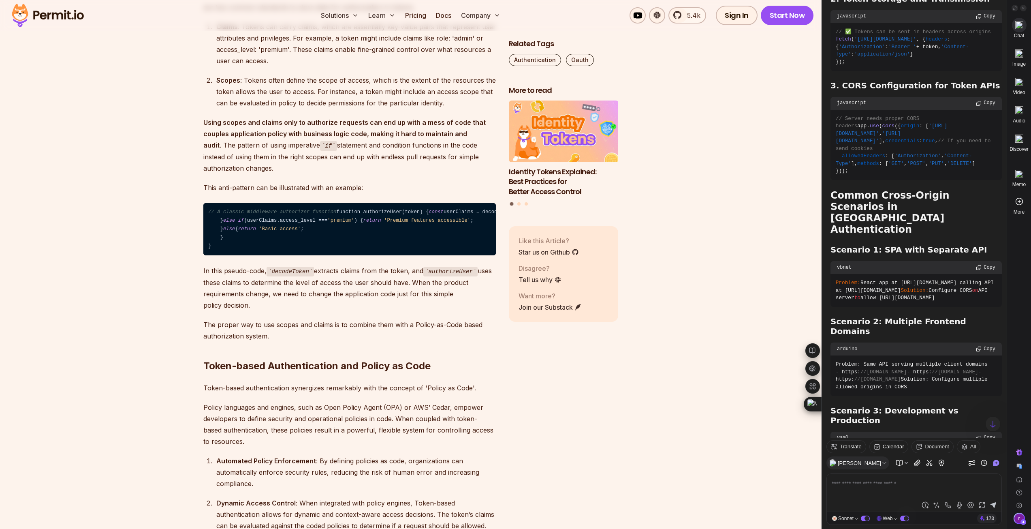
scroll to position [2982, 0]
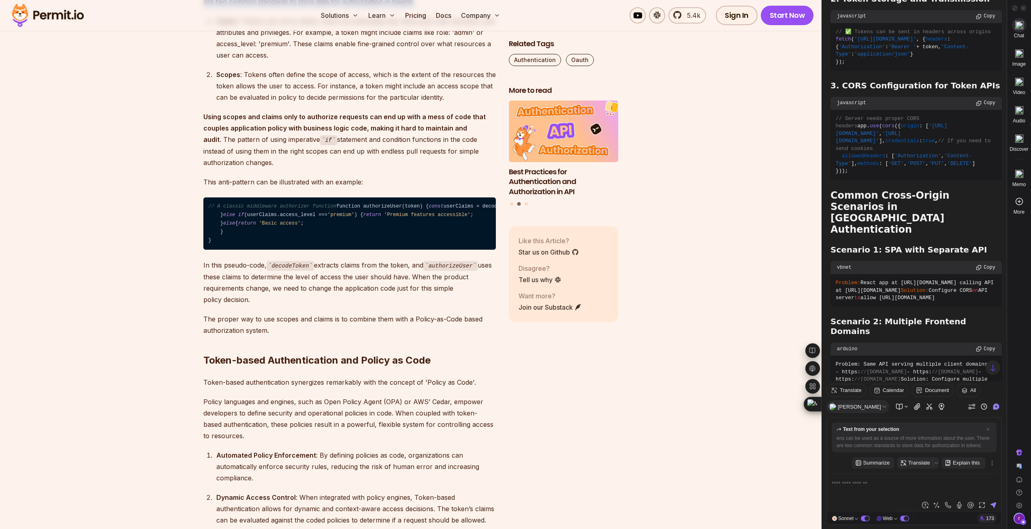
drag, startPoint x: 265, startPoint y: 127, endPoint x: 460, endPoint y: 137, distance: 195.0
drag, startPoint x: 324, startPoint y: 128, endPoint x: 461, endPoint y: 132, distance: 137.8
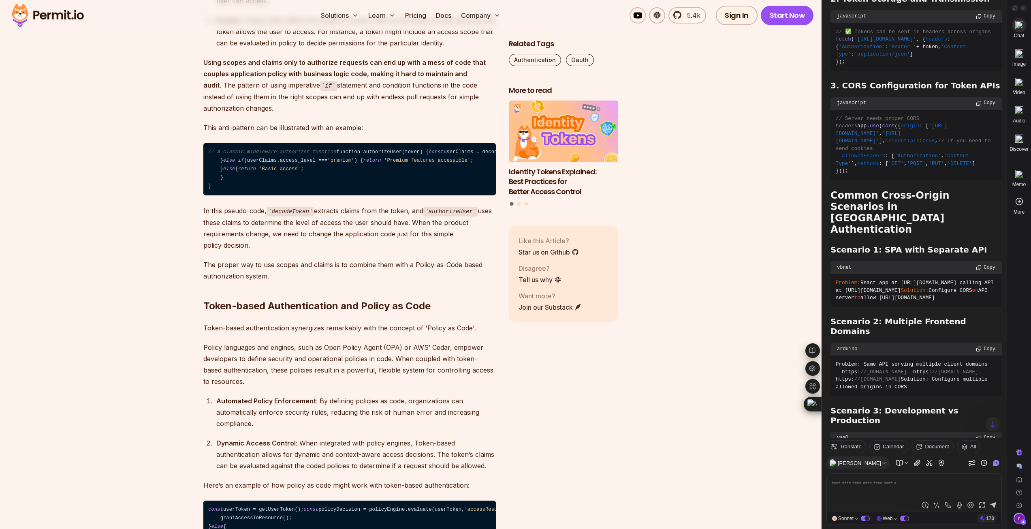
scroll to position [3023, 0]
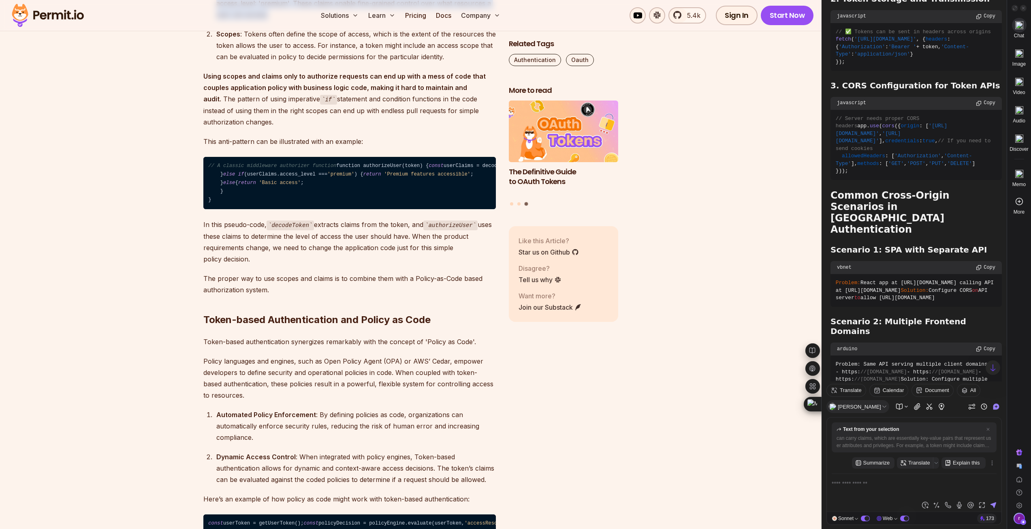
drag, startPoint x: 264, startPoint y: 116, endPoint x: 377, endPoint y: 153, distance: 118.3
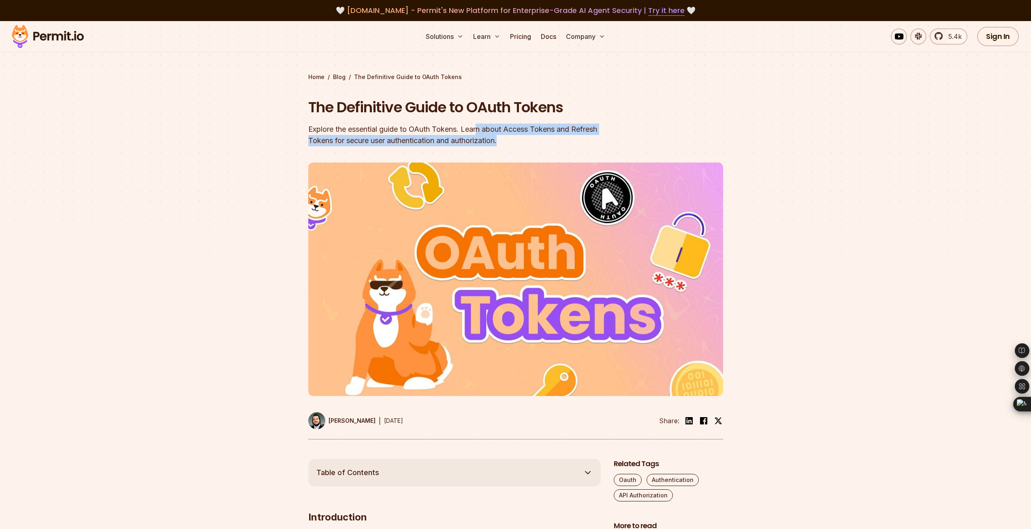
click at [620, 142] on header "The Definitive Guide to OAuth Tokens Explore the essential guide to OAuth Token…" at bounding box center [515, 268] width 415 height 342
click at [254, 166] on section "Home / Blog / The Definitive Guide to OAuth Tokens The Definitive Guide to OAut…" at bounding box center [515, 240] width 1031 height 438
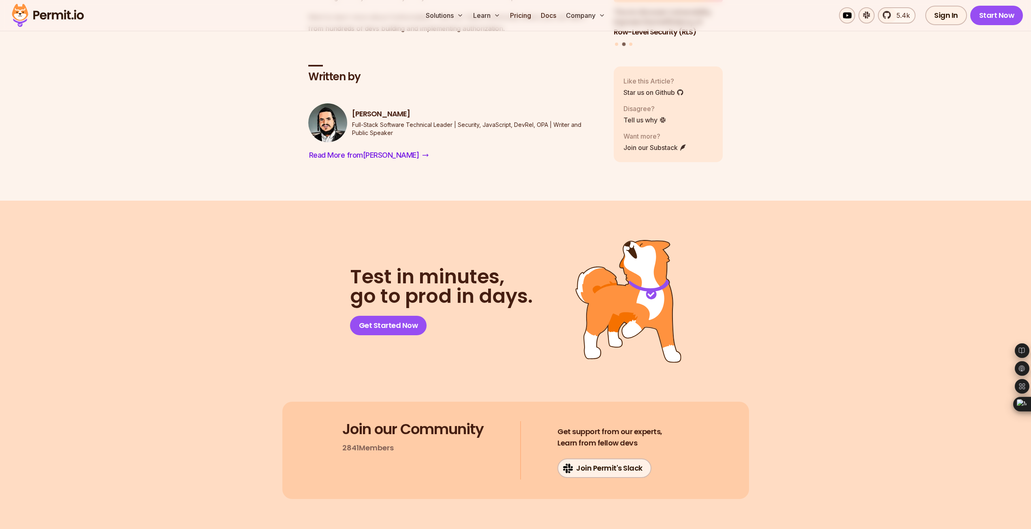
scroll to position [3442, 0]
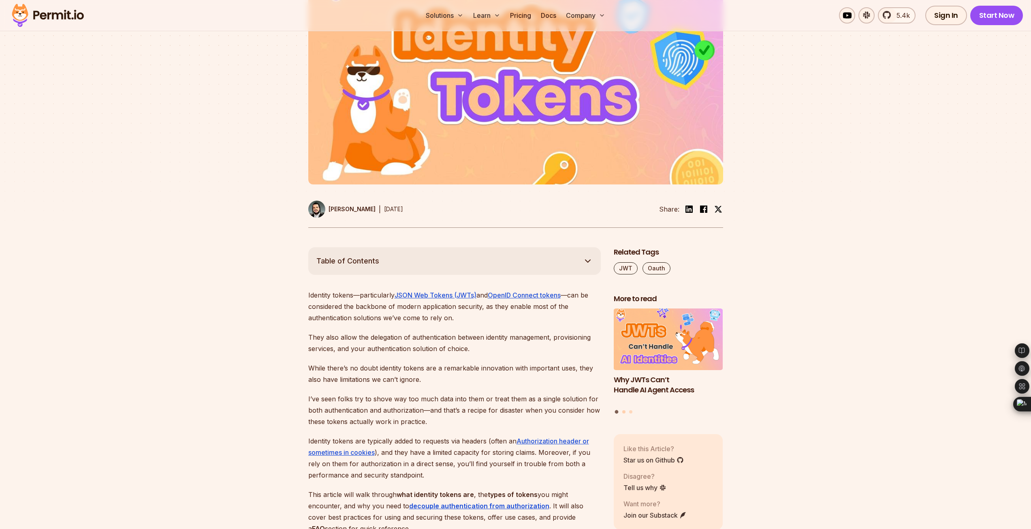
click at [624, 412] on button "Go to slide 2" at bounding box center [623, 411] width 3 height 3
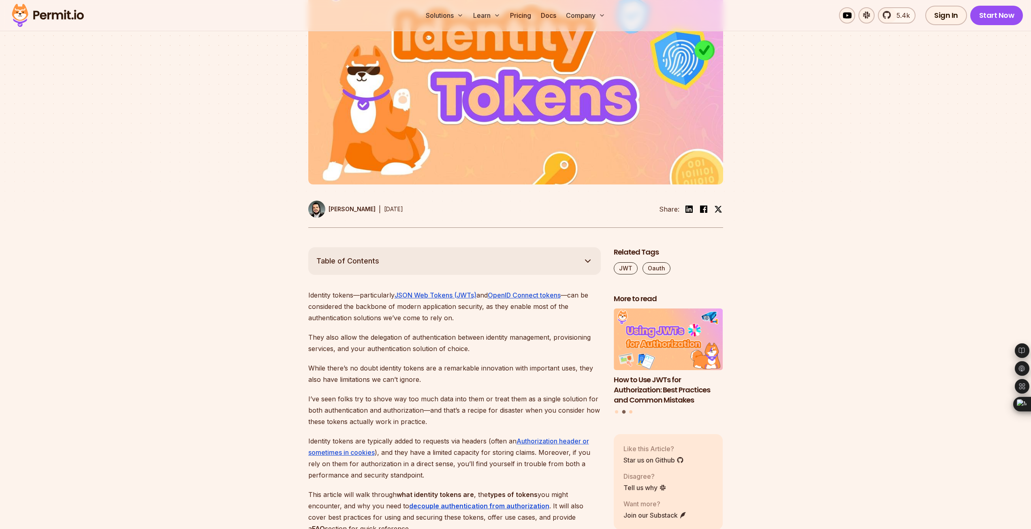
click at [631, 411] on button "Go to slide 3" at bounding box center [630, 411] width 3 height 3
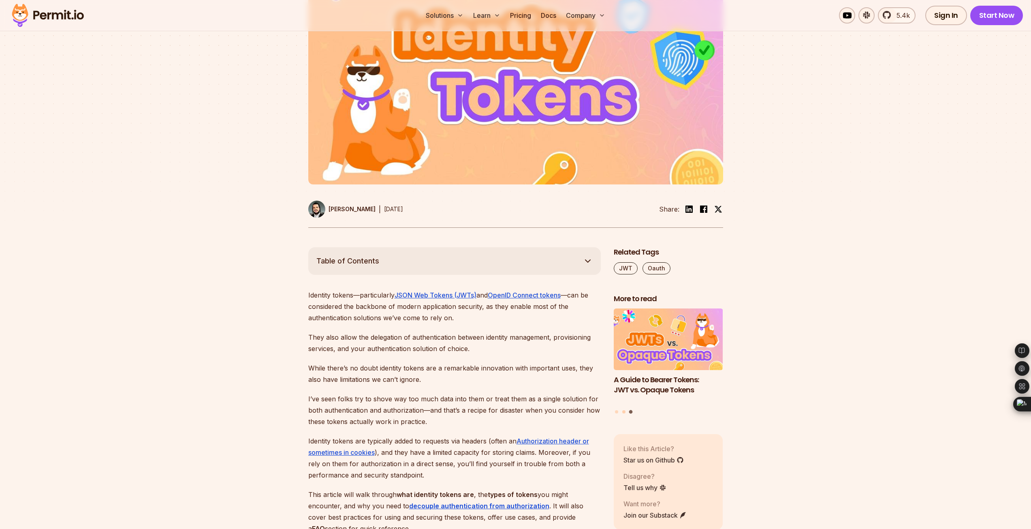
click at [623, 412] on button "Go to slide 2" at bounding box center [623, 411] width 3 height 3
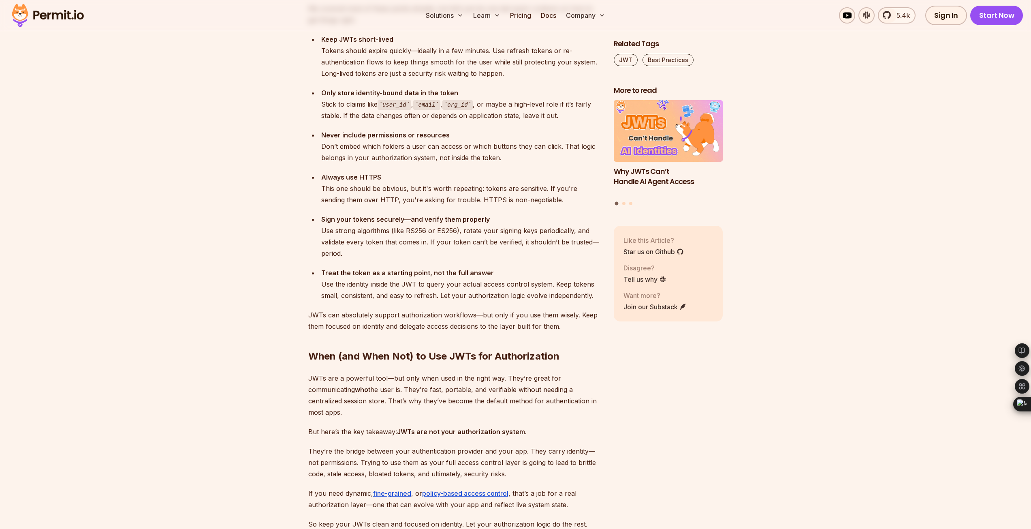
scroll to position [3118, 0]
